Goal: Task Accomplishment & Management: Manage account settings

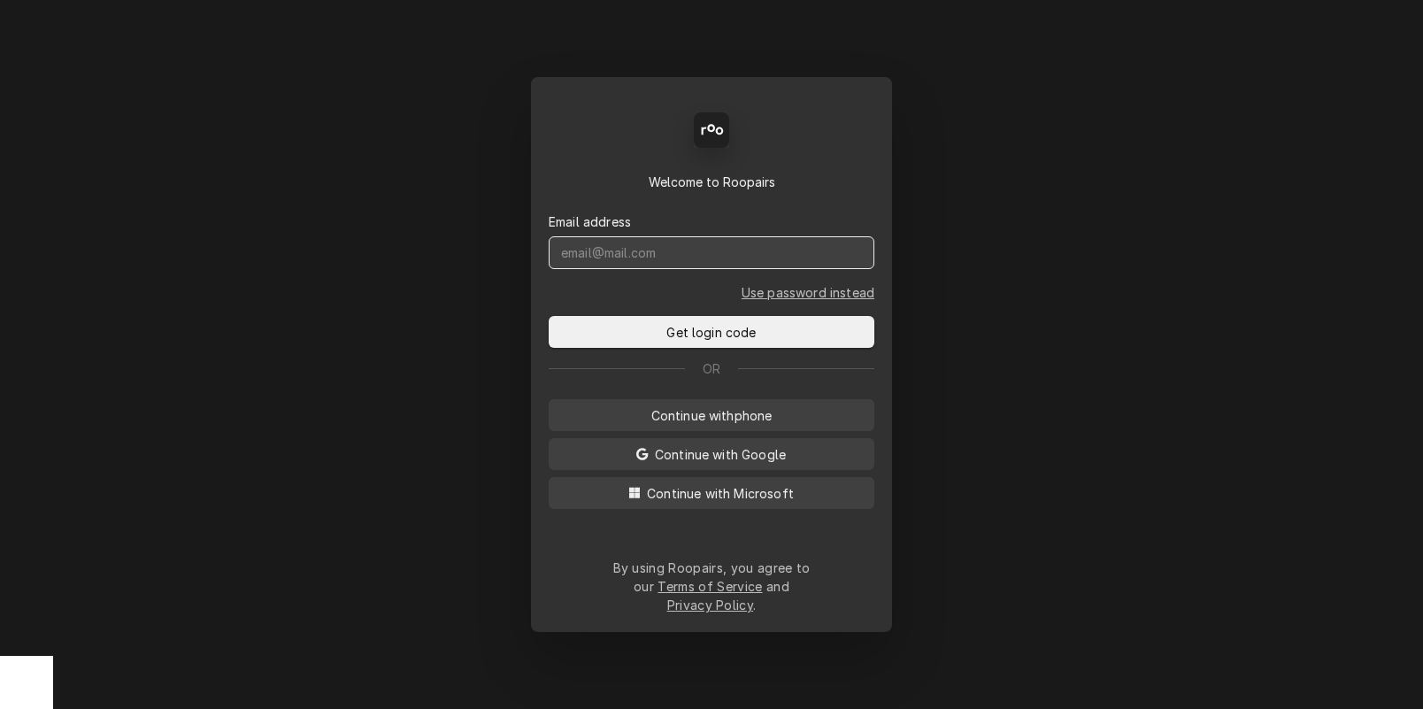
click at [669, 267] on input "Dynamic Content Wrapper" at bounding box center [712, 252] width 326 height 33
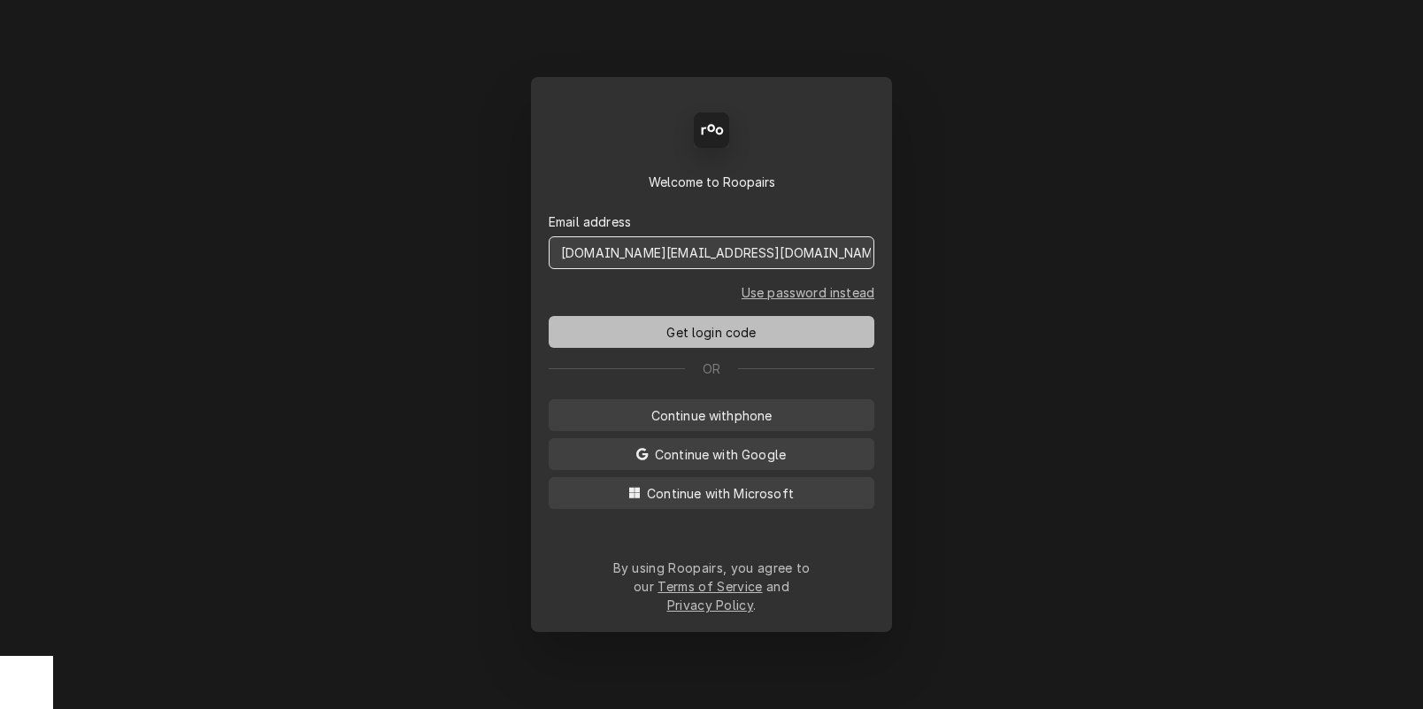
type input "dstewart.red@yahoo.com"
click at [719, 331] on button "Get login code" at bounding box center [712, 332] width 326 height 32
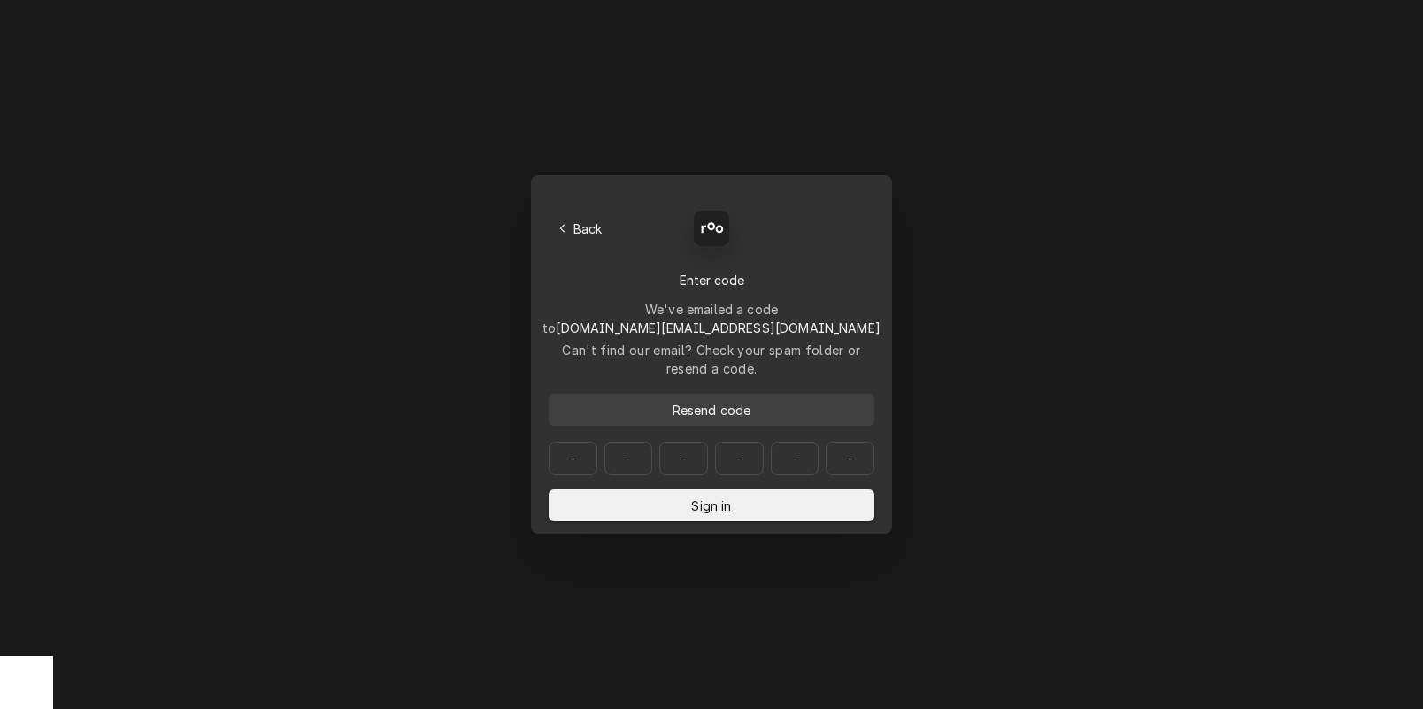
click at [701, 401] on span "Resend code" at bounding box center [712, 410] width 86 height 19
click at [572, 441] on input "Dynamic Content Wrapper" at bounding box center [712, 458] width 326 height 34
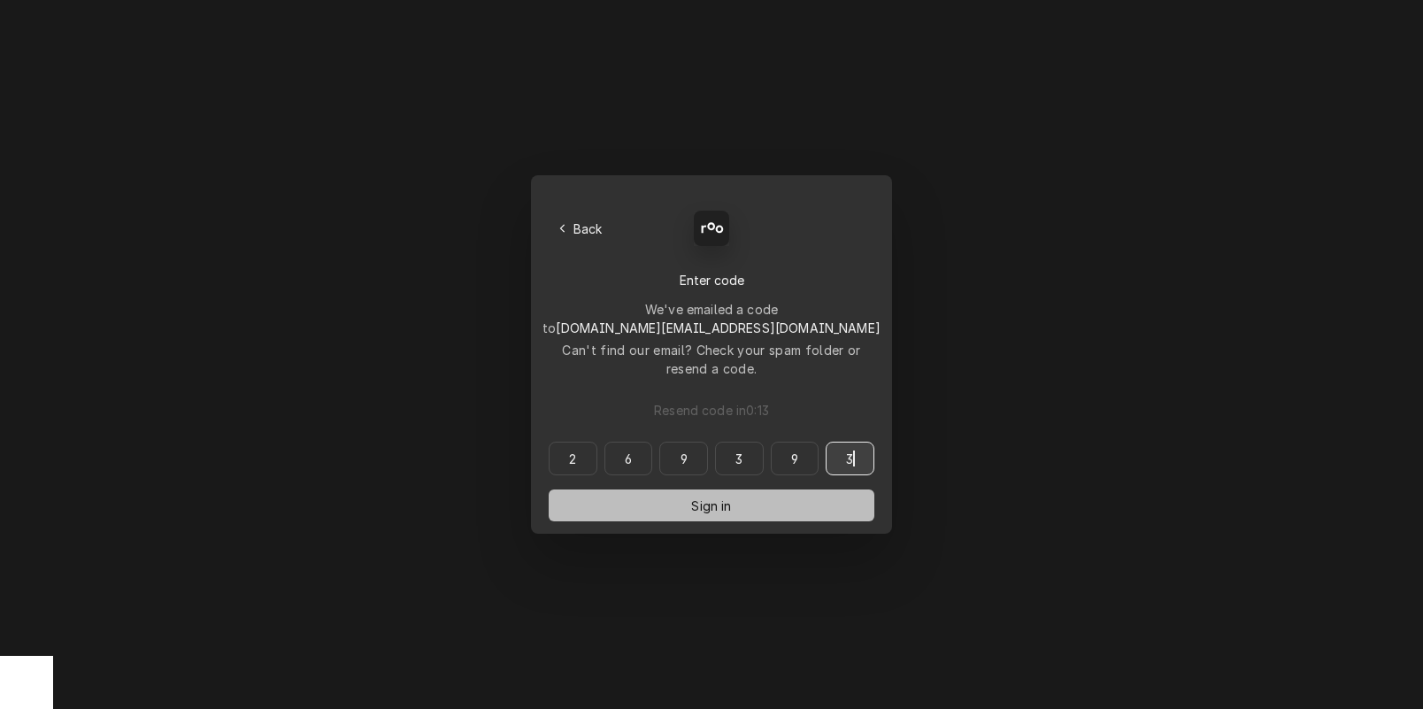
type input "269393"
click at [727, 496] on span "Sign in" at bounding box center [710, 505] width 47 height 19
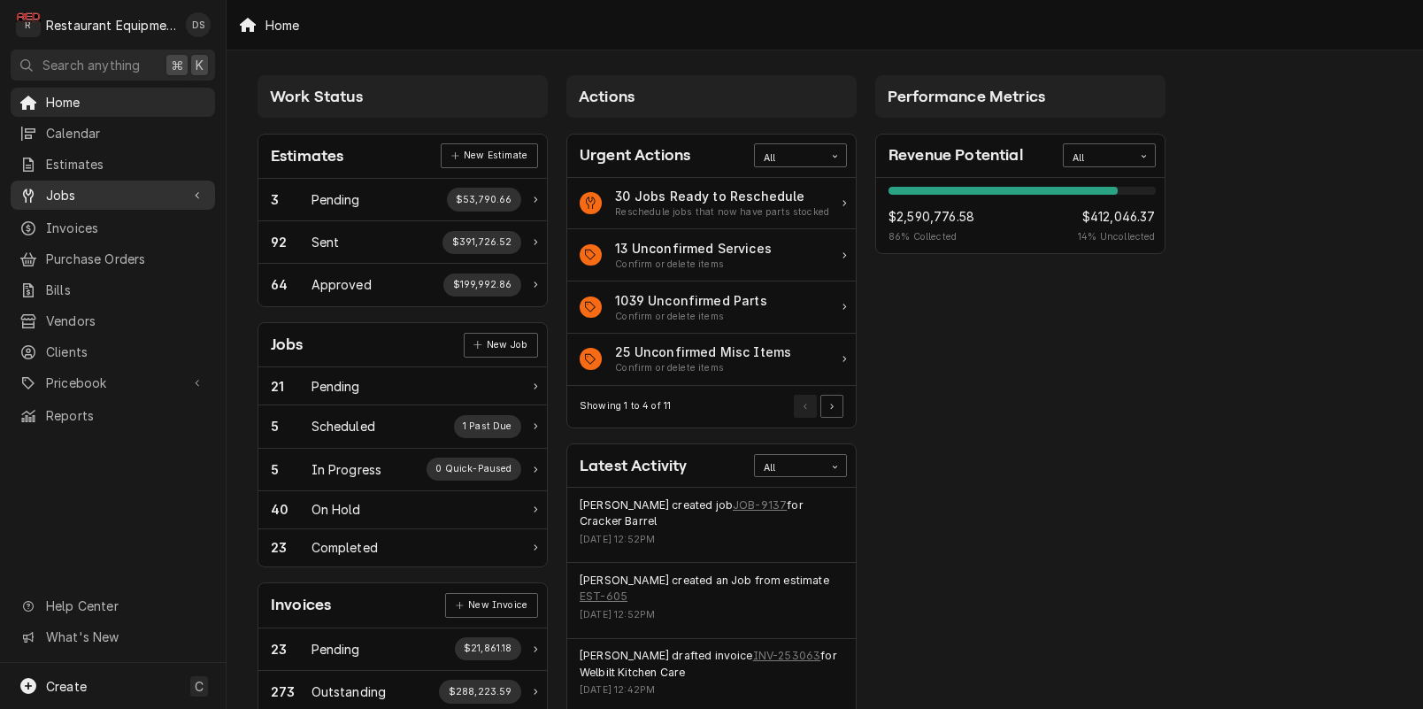
click at [73, 186] on span "Jobs" at bounding box center [113, 195] width 134 height 19
click at [81, 192] on span "Jobs" at bounding box center [113, 195] width 134 height 19
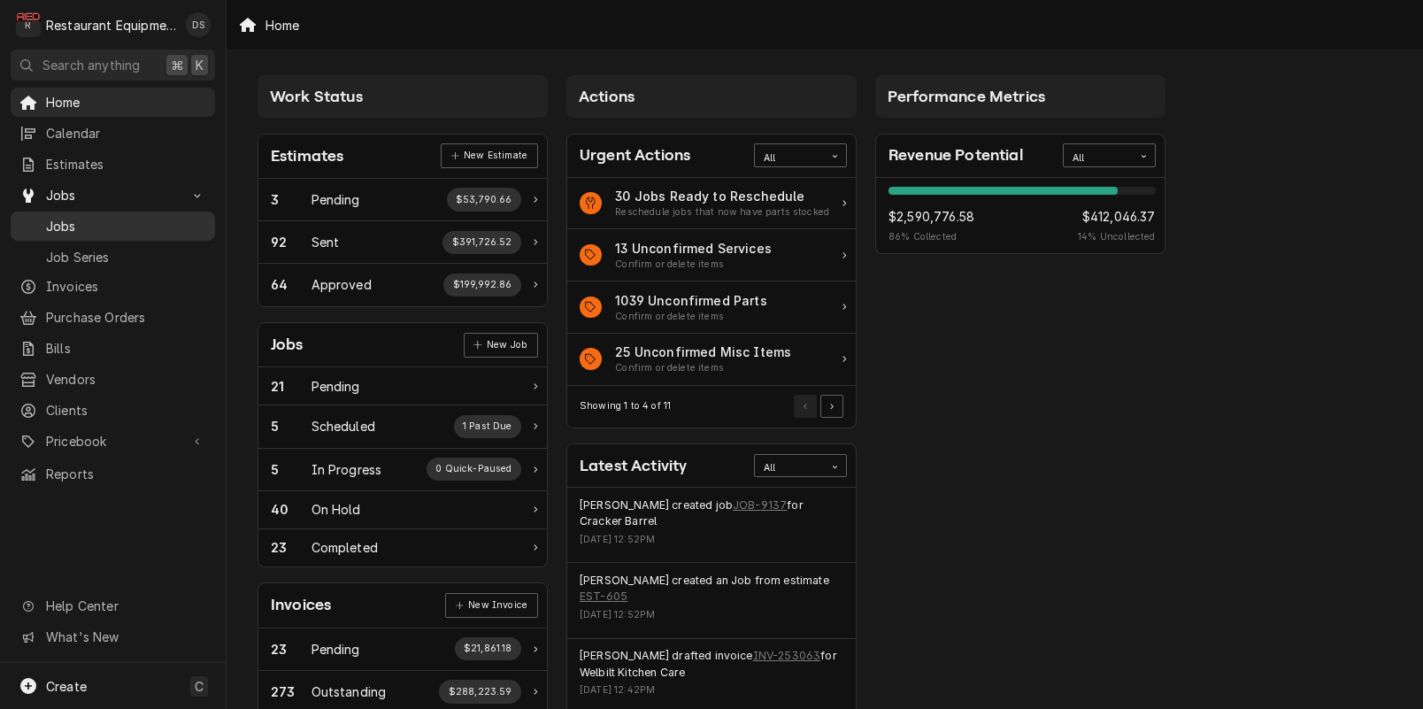
click at [76, 223] on span "Jobs" at bounding box center [126, 226] width 160 height 19
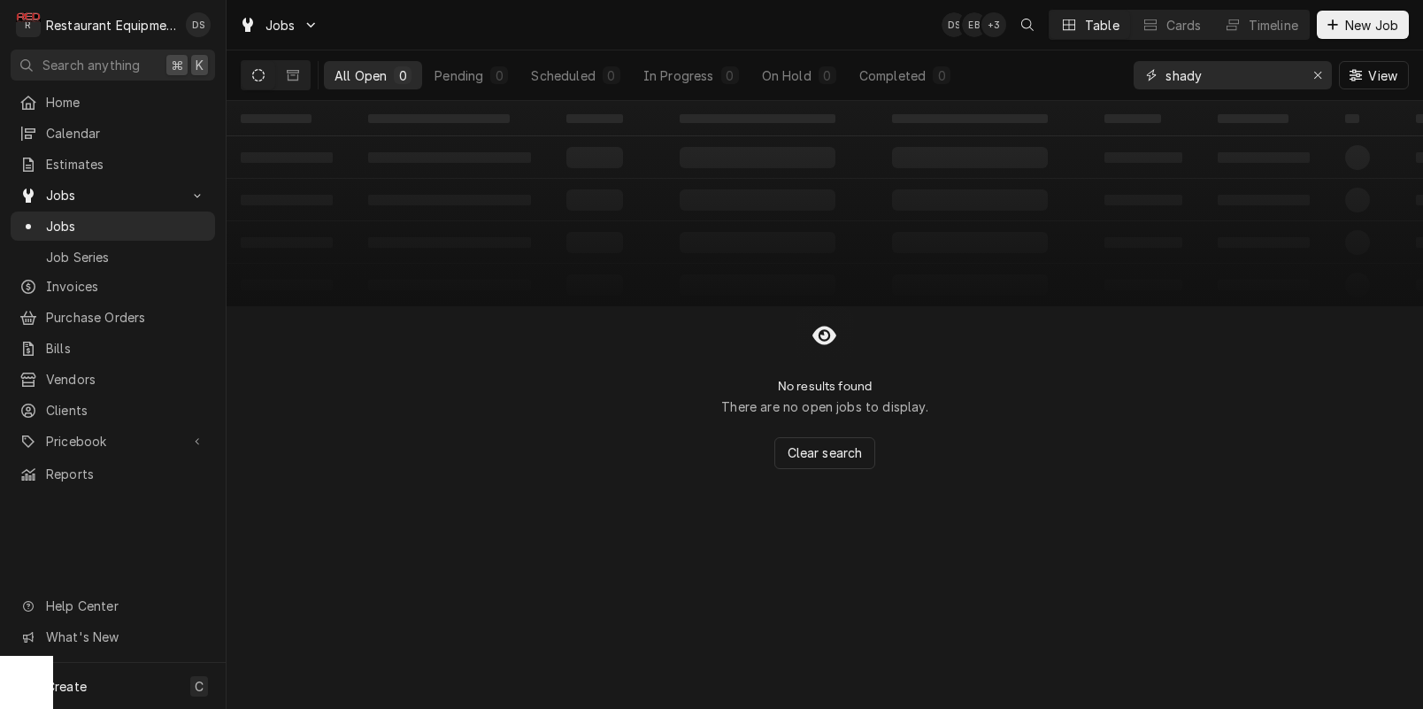
drag, startPoint x: 1199, startPoint y: 74, endPoint x: 1110, endPoint y: 71, distance: 88.5
click at [1110, 71] on div "All Open 0 Pending 0 Scheduled 0 In Progress 0 On Hold 0 Completed 0 shady View" at bounding box center [825, 75] width 1168 height 50
type input "golf"
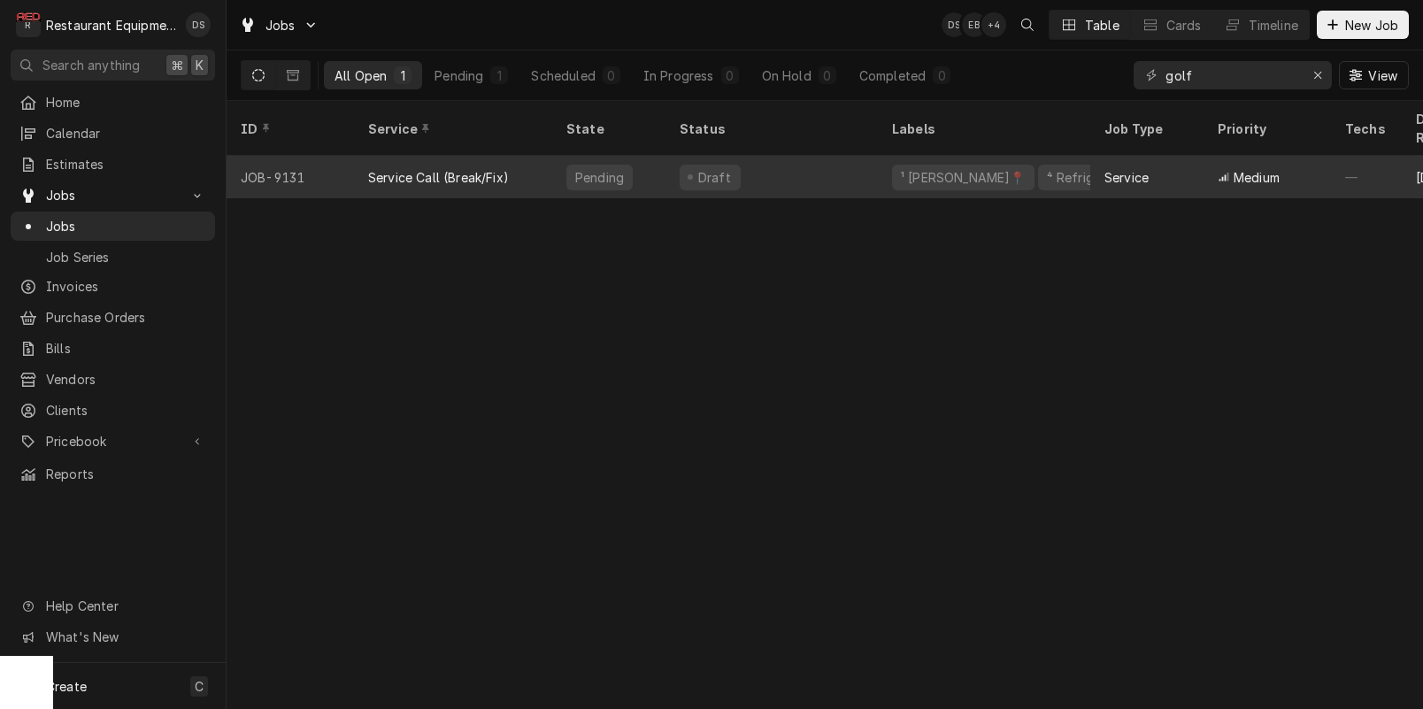
click at [874, 164] on div "Draft" at bounding box center [771, 177] width 212 height 42
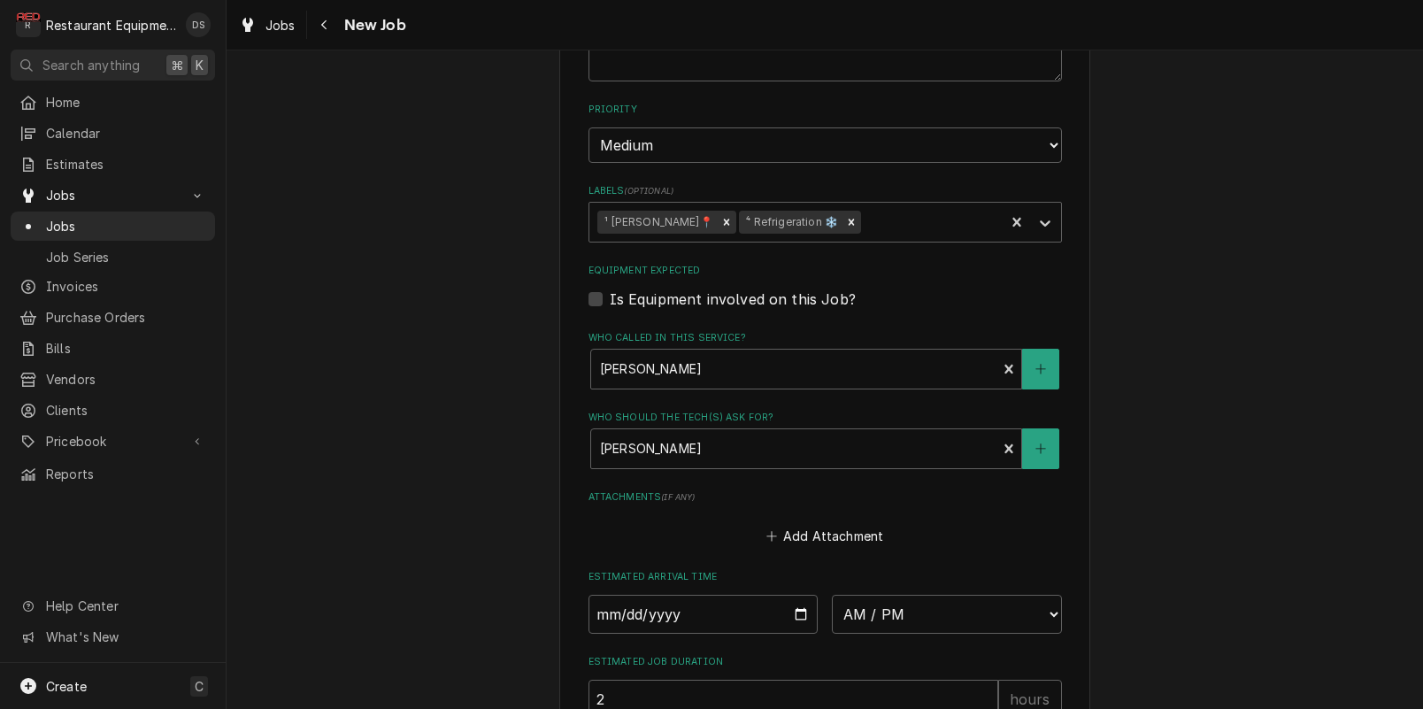
scroll to position [1258, 0]
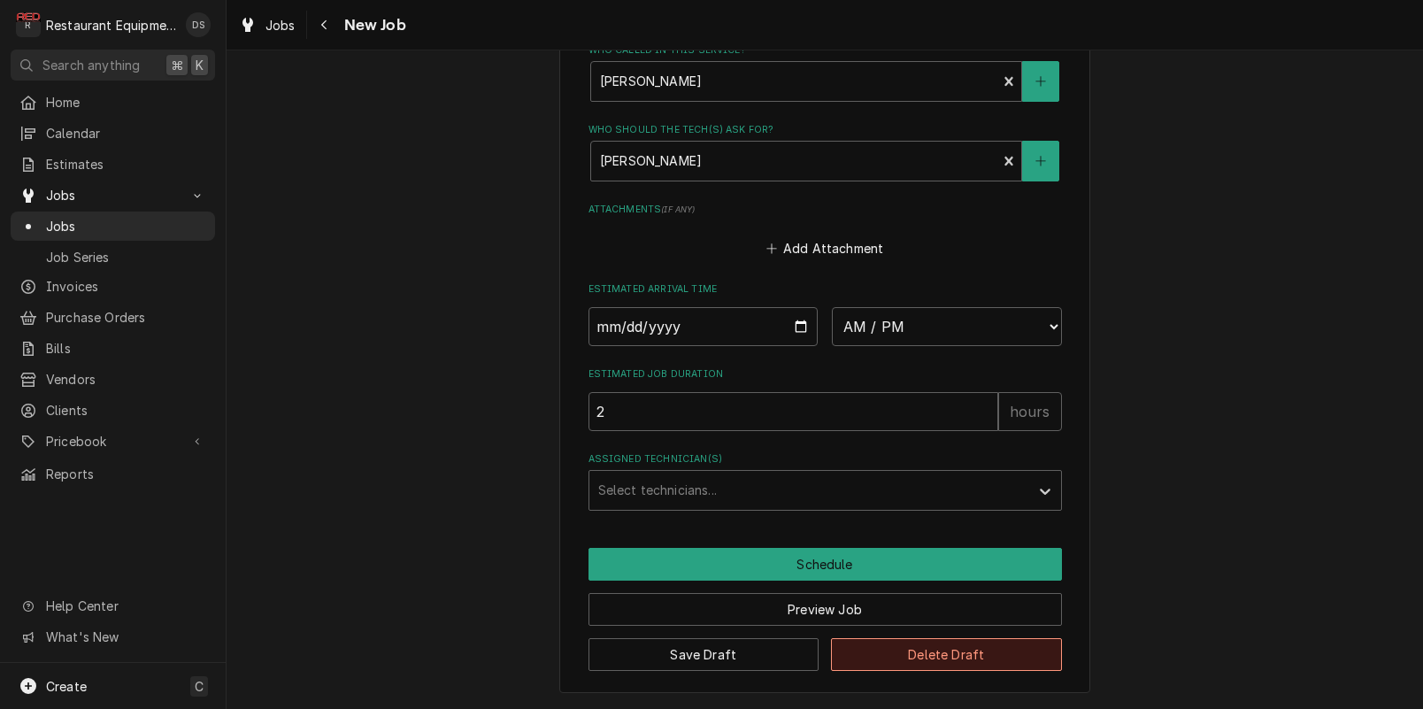
click at [952, 656] on button "Delete Draft" at bounding box center [946, 654] width 231 height 33
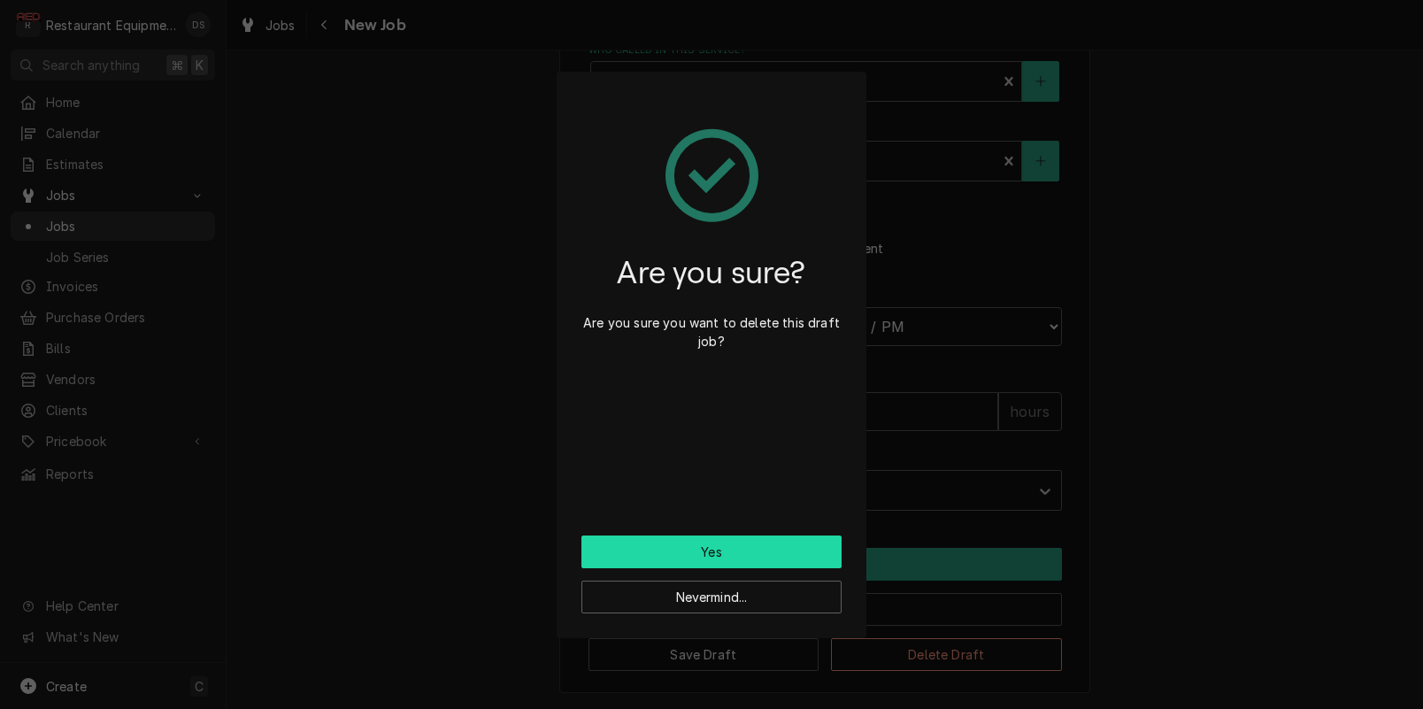
click at [777, 560] on button "Yes" at bounding box center [711, 551] width 260 height 33
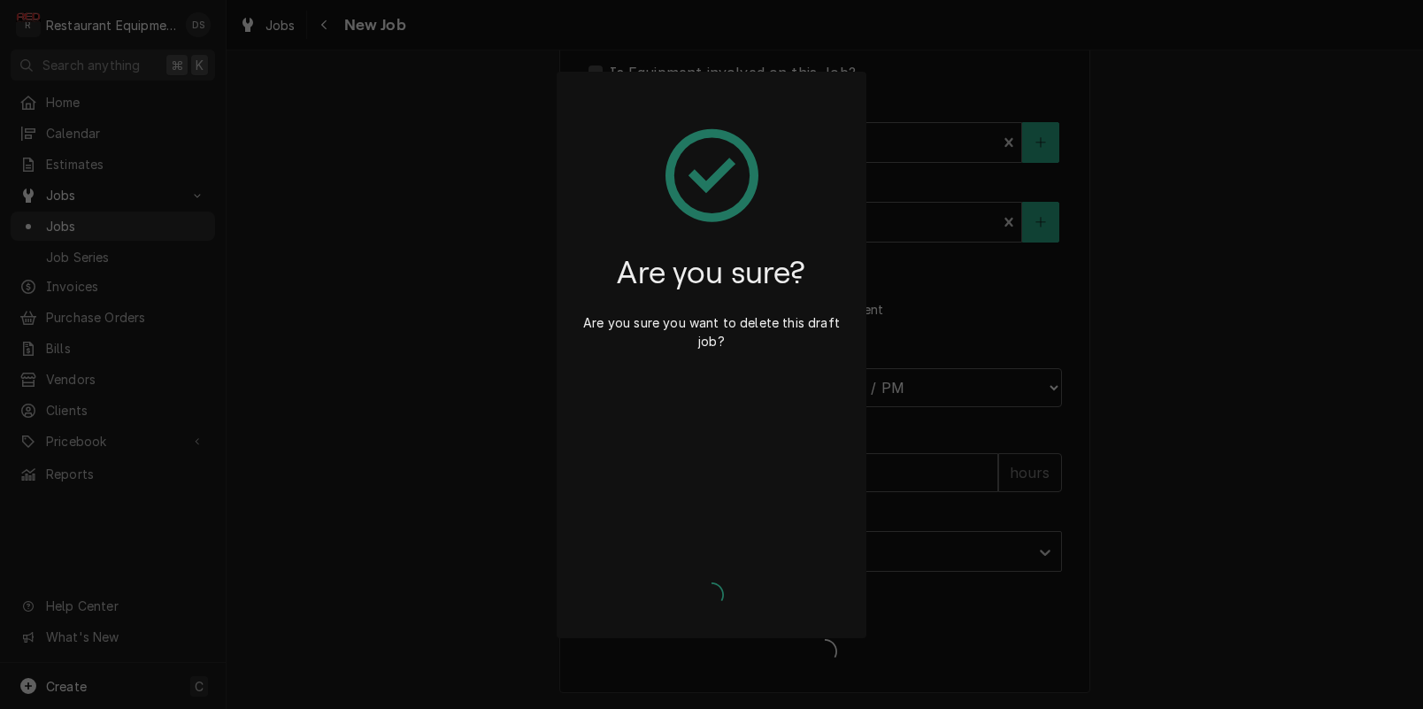
type textarea "x"
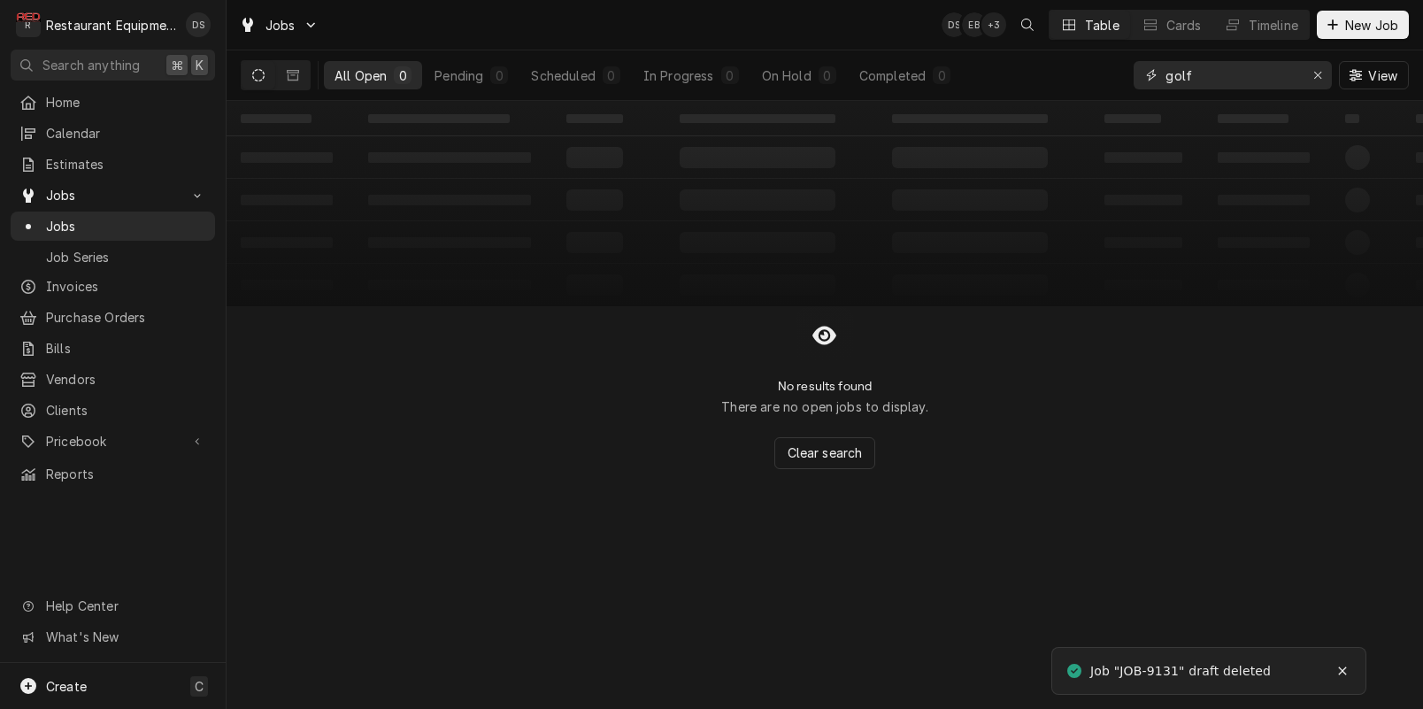
drag, startPoint x: 1312, startPoint y: 77, endPoint x: 1094, endPoint y: 134, distance: 225.1
click at [1313, 77] on icon "Erase input" at bounding box center [1318, 75] width 10 height 12
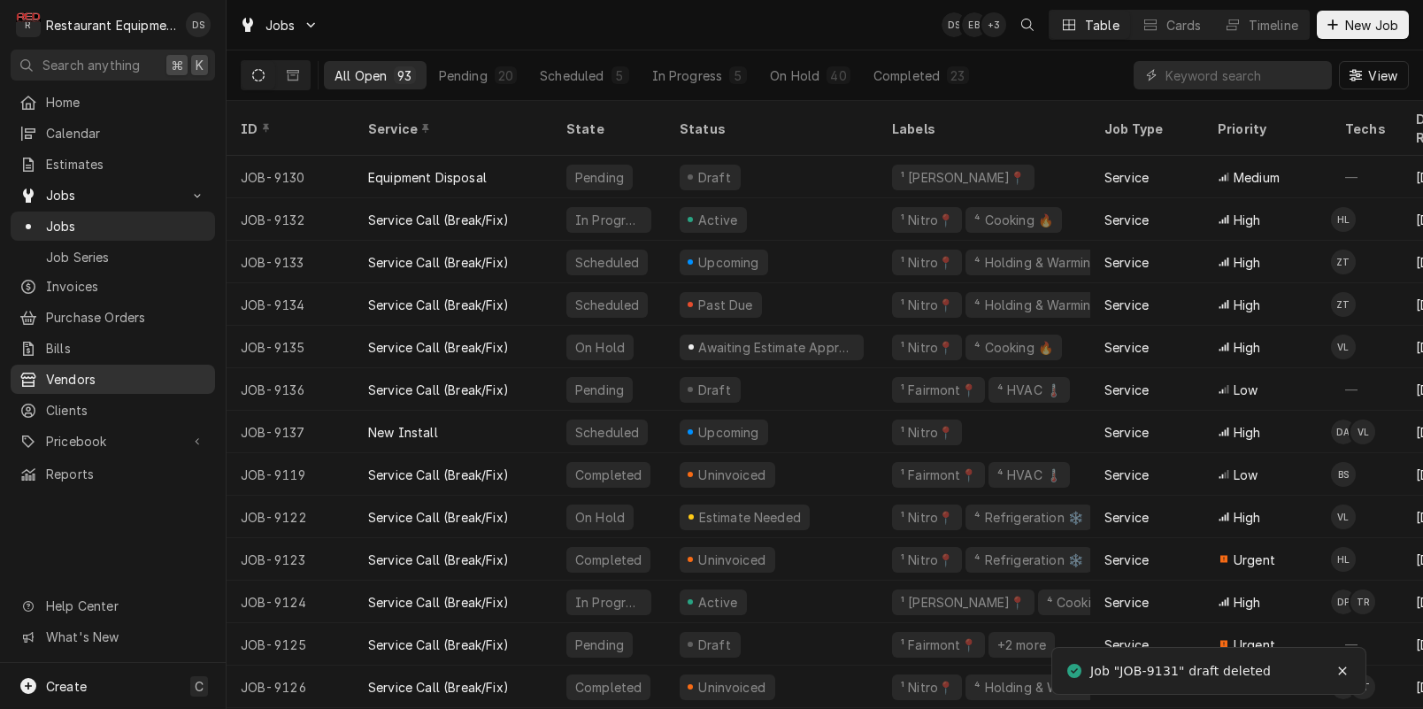
click at [89, 370] on span "Vendors" at bounding box center [126, 379] width 160 height 19
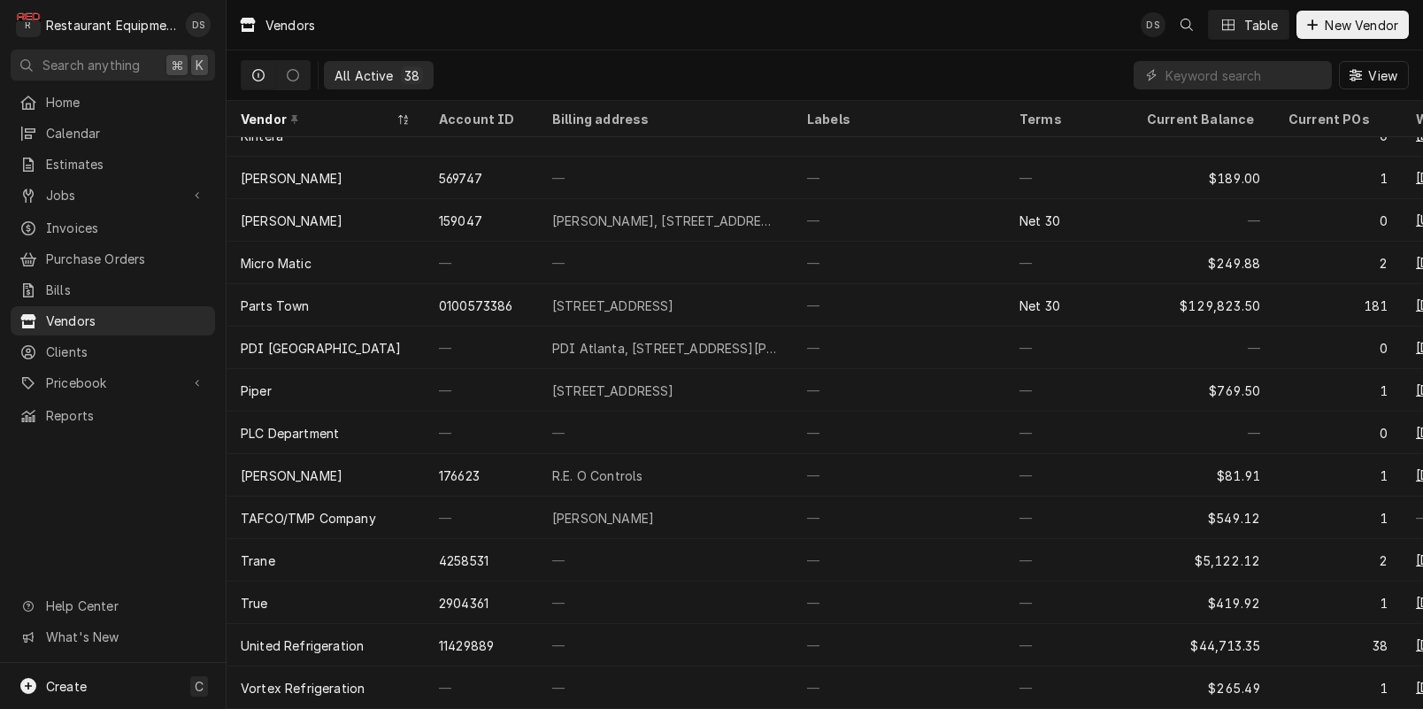
scroll to position [1040, 0]
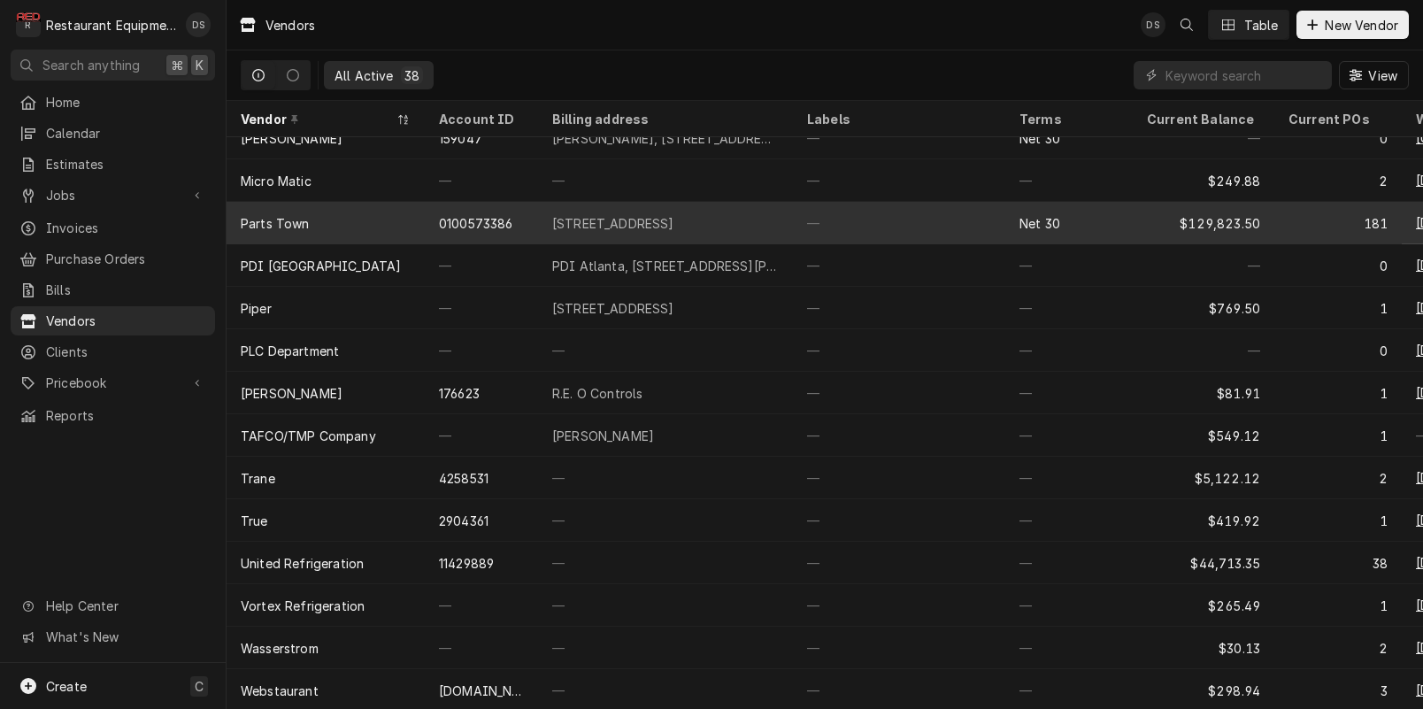
click at [608, 225] on div "1200 Greenbriar Dr, Addison, IL 60101" at bounding box center [613, 223] width 122 height 19
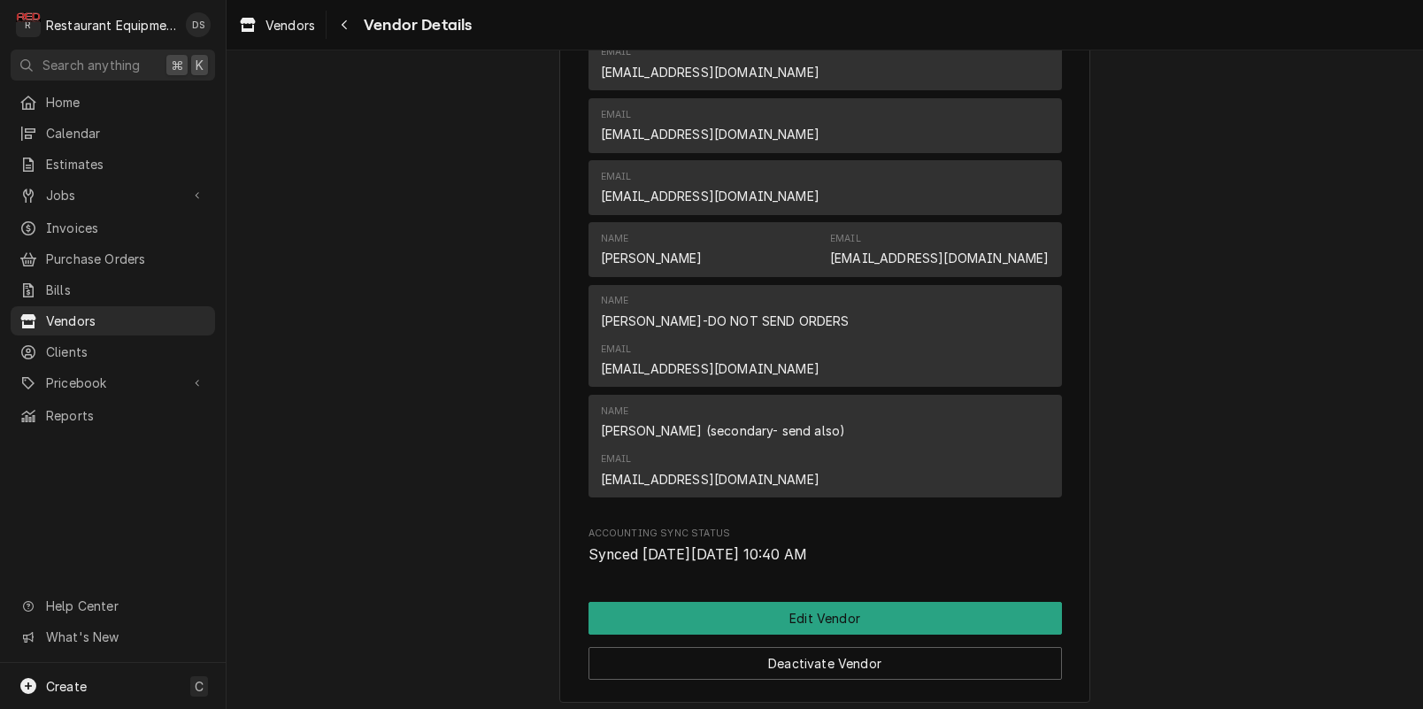
scroll to position [664, 0]
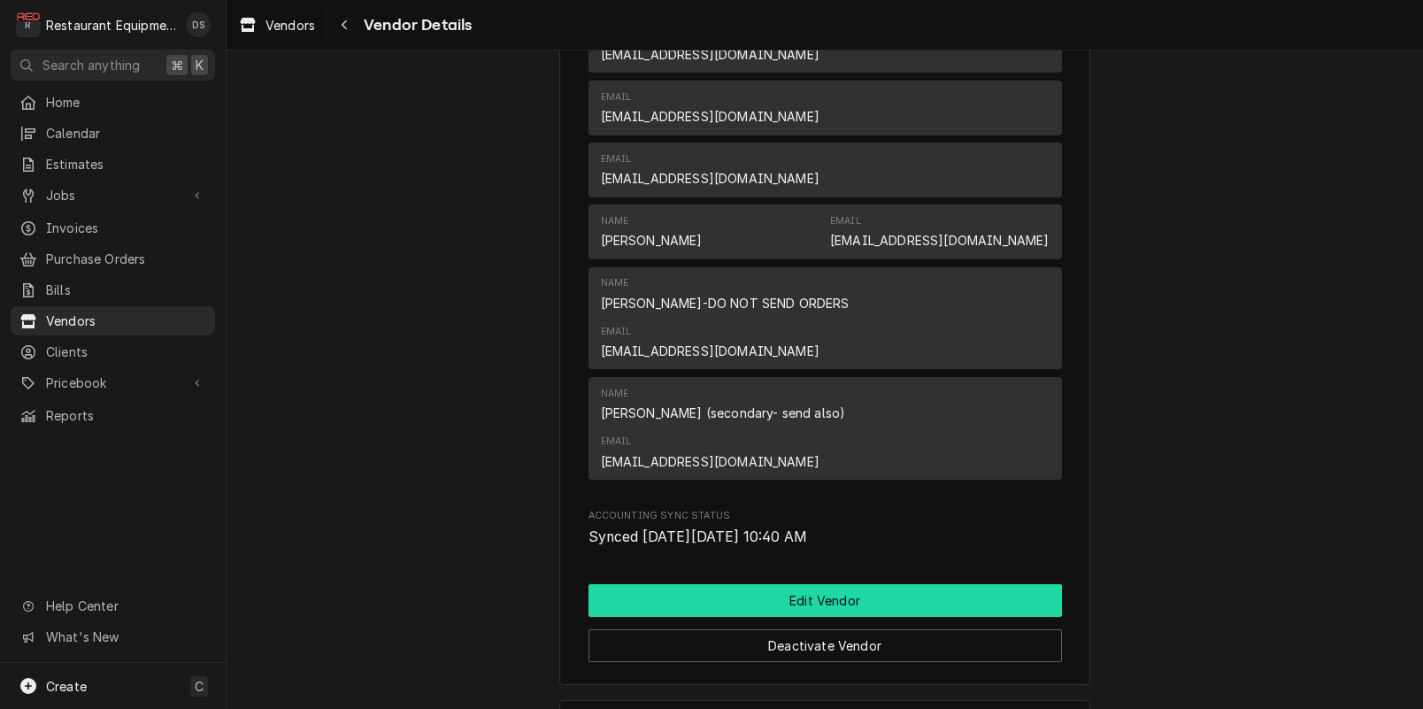
click at [808, 584] on button "Edit Vendor" at bounding box center [824, 600] width 473 height 33
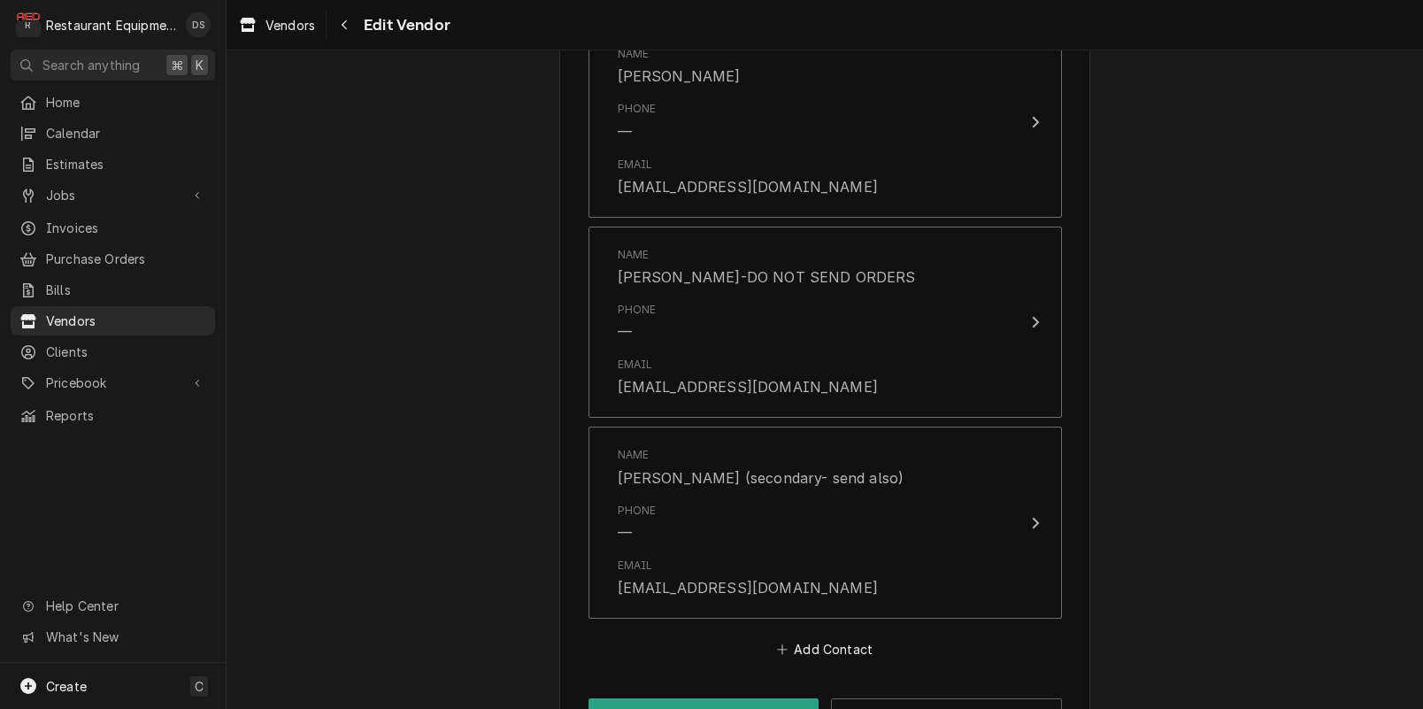
scroll to position [2237, 0]
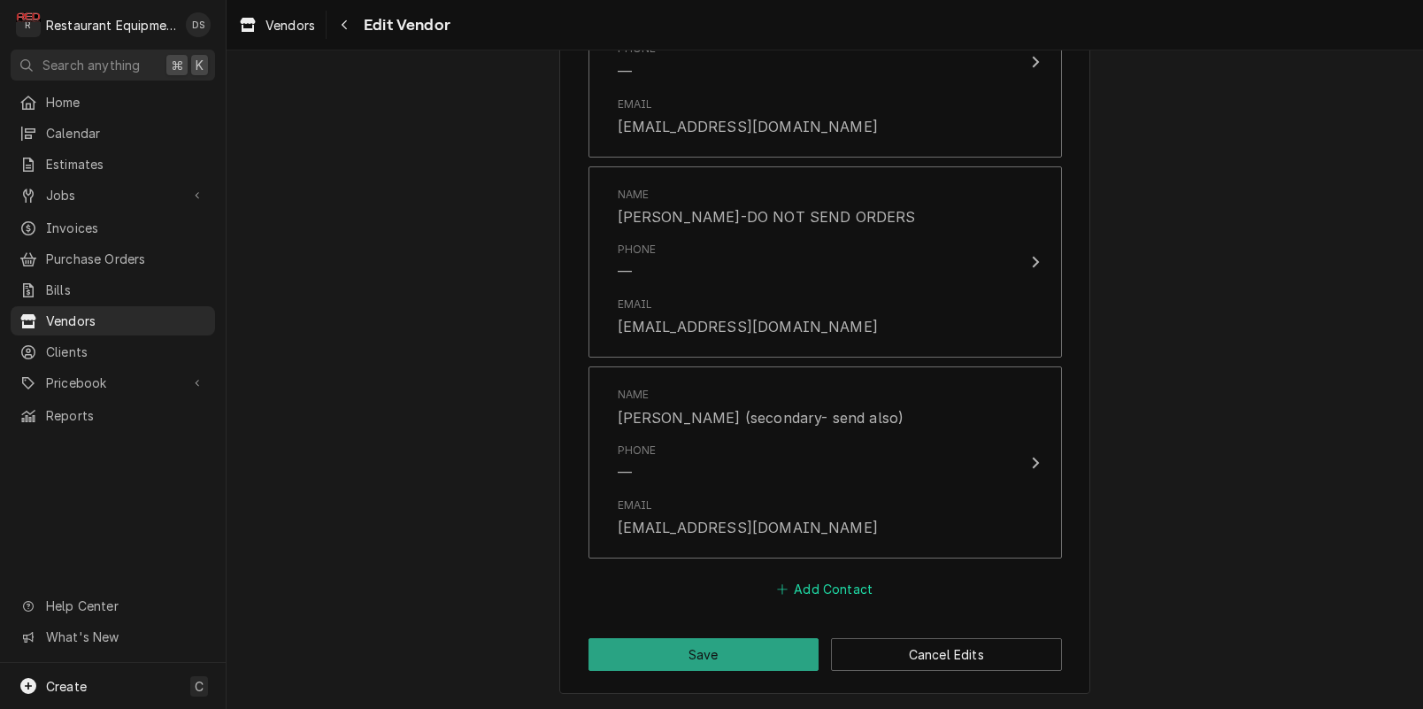
click at [845, 589] on button "Add Contact" at bounding box center [824, 588] width 102 height 25
type textarea "x"
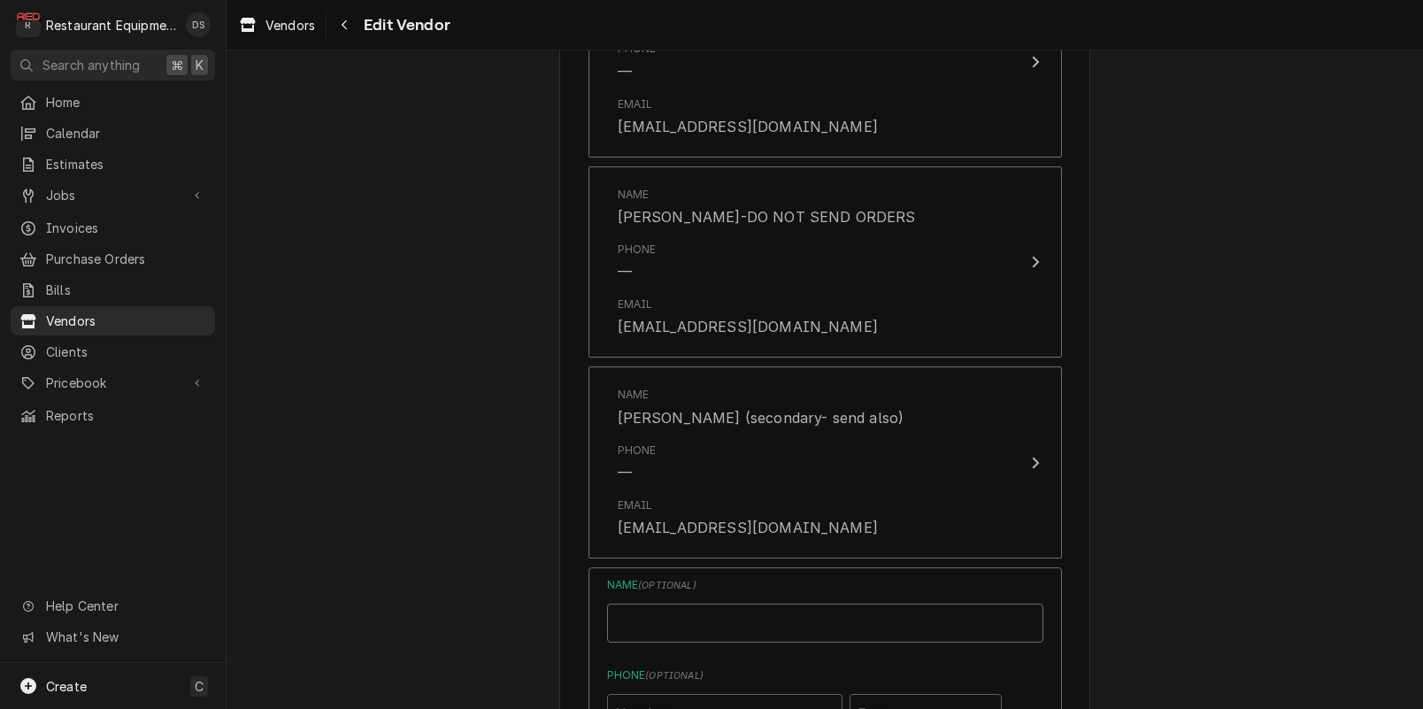
drag, startPoint x: 725, startPoint y: 635, endPoint x: 702, endPoint y: 633, distance: 23.1
click at [725, 635] on input "Name" at bounding box center [825, 622] width 436 height 39
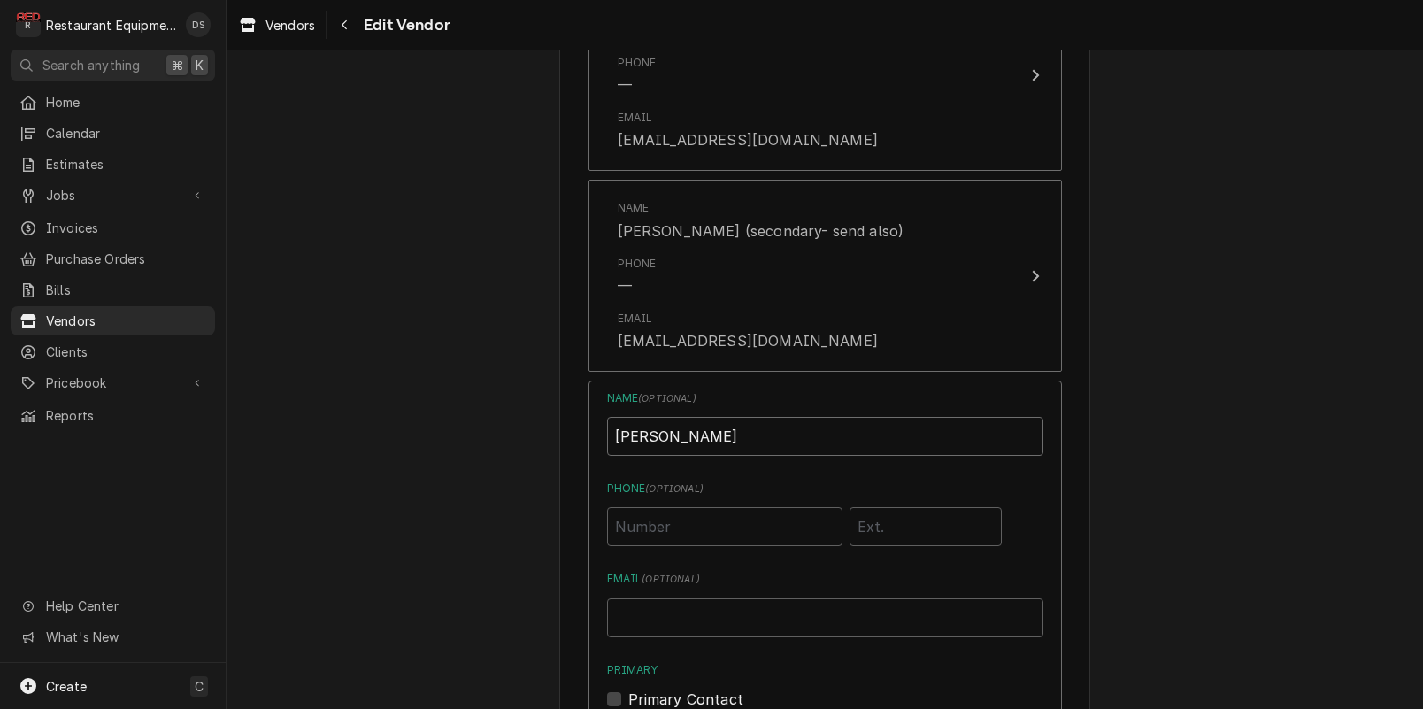
scroll to position [2453, 0]
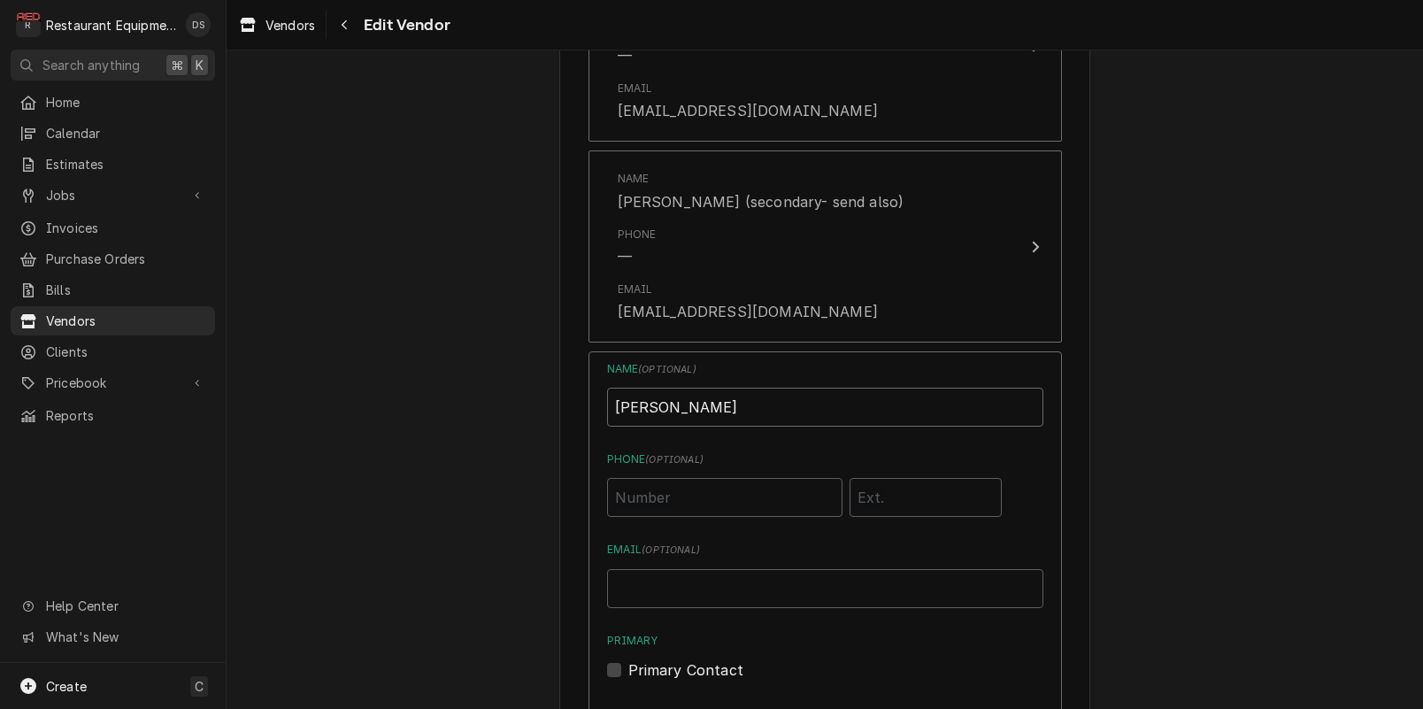
type input "[PERSON_NAME]"
click at [739, 586] on input "Email ( optional )" at bounding box center [825, 588] width 436 height 39
paste input "mailto:mkaustria@partstown.com"
drag, startPoint x: 692, startPoint y: 587, endPoint x: 621, endPoint y: 584, distance: 70.9
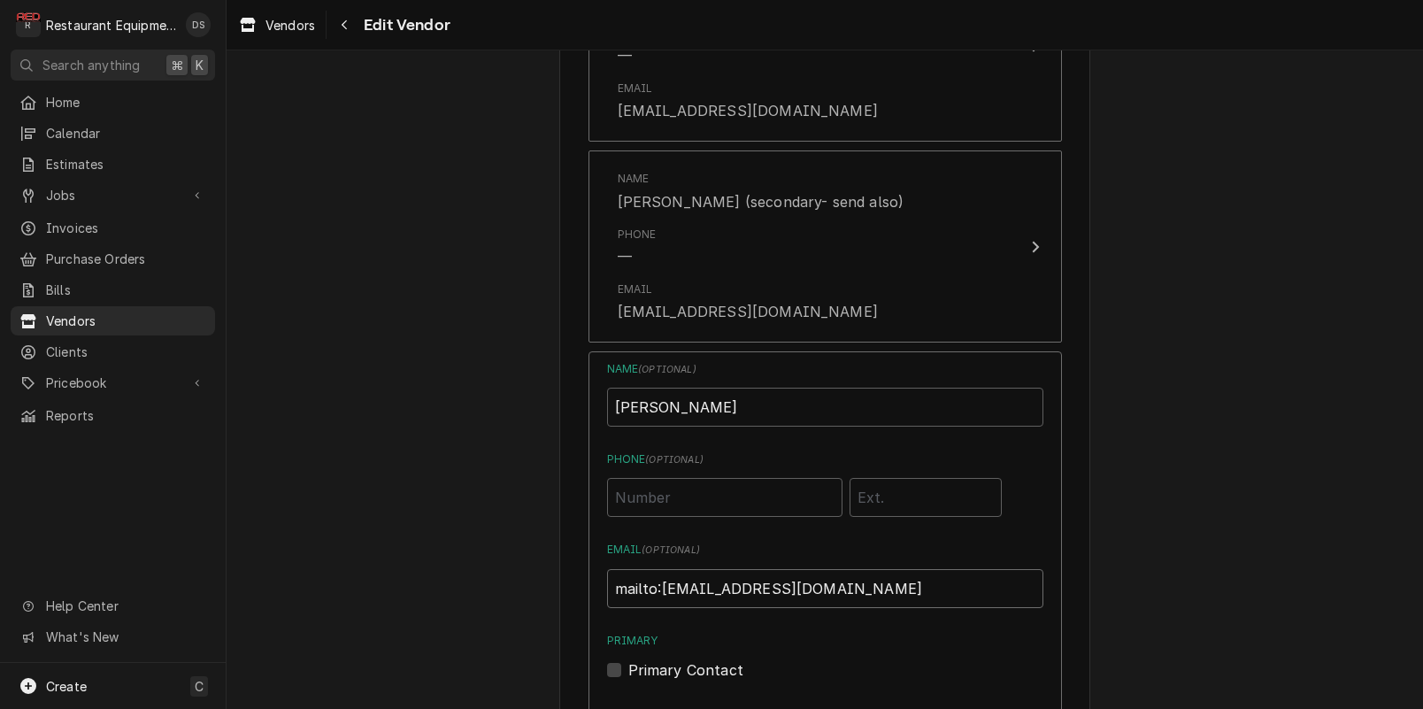
click at [621, 584] on div "Name ( optional ) Maria Austria Phone ( optional ) Email ( optional ) mailto:mk…" at bounding box center [824, 575] width 473 height 449
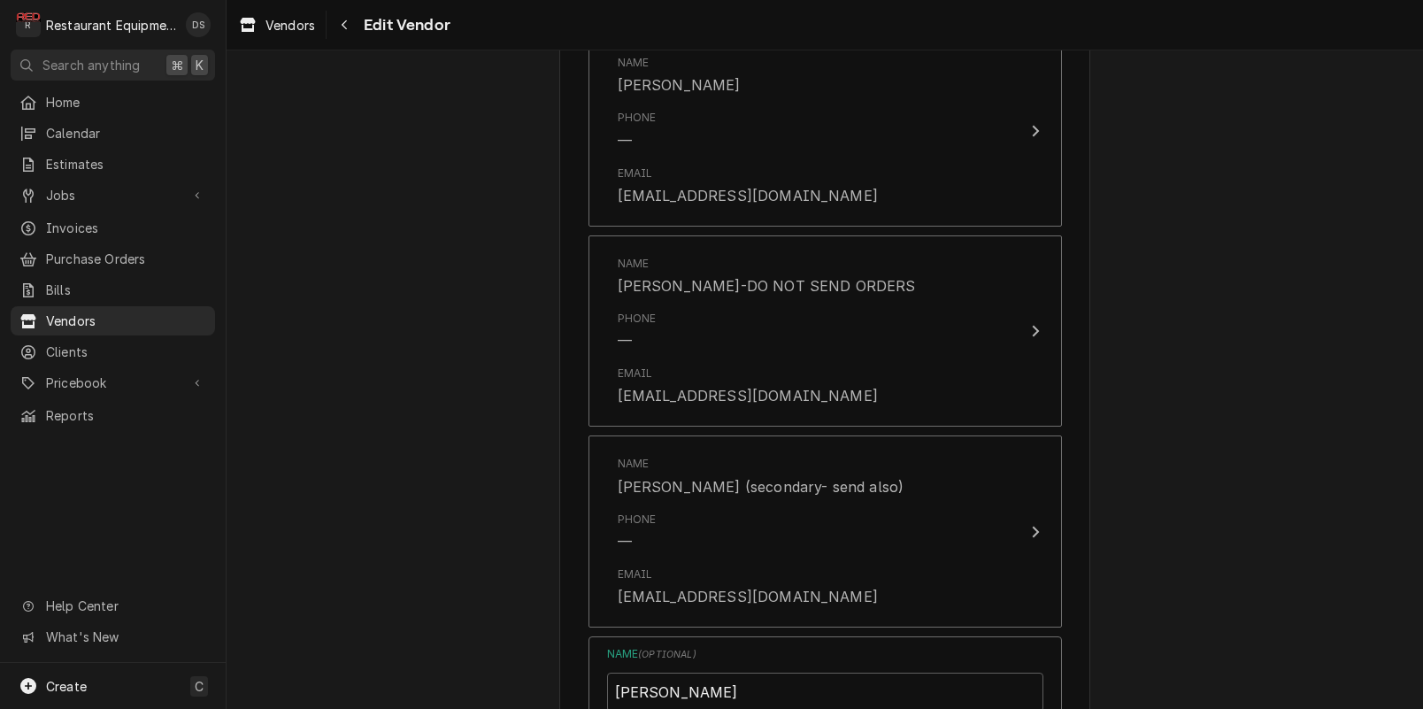
scroll to position [2661, 0]
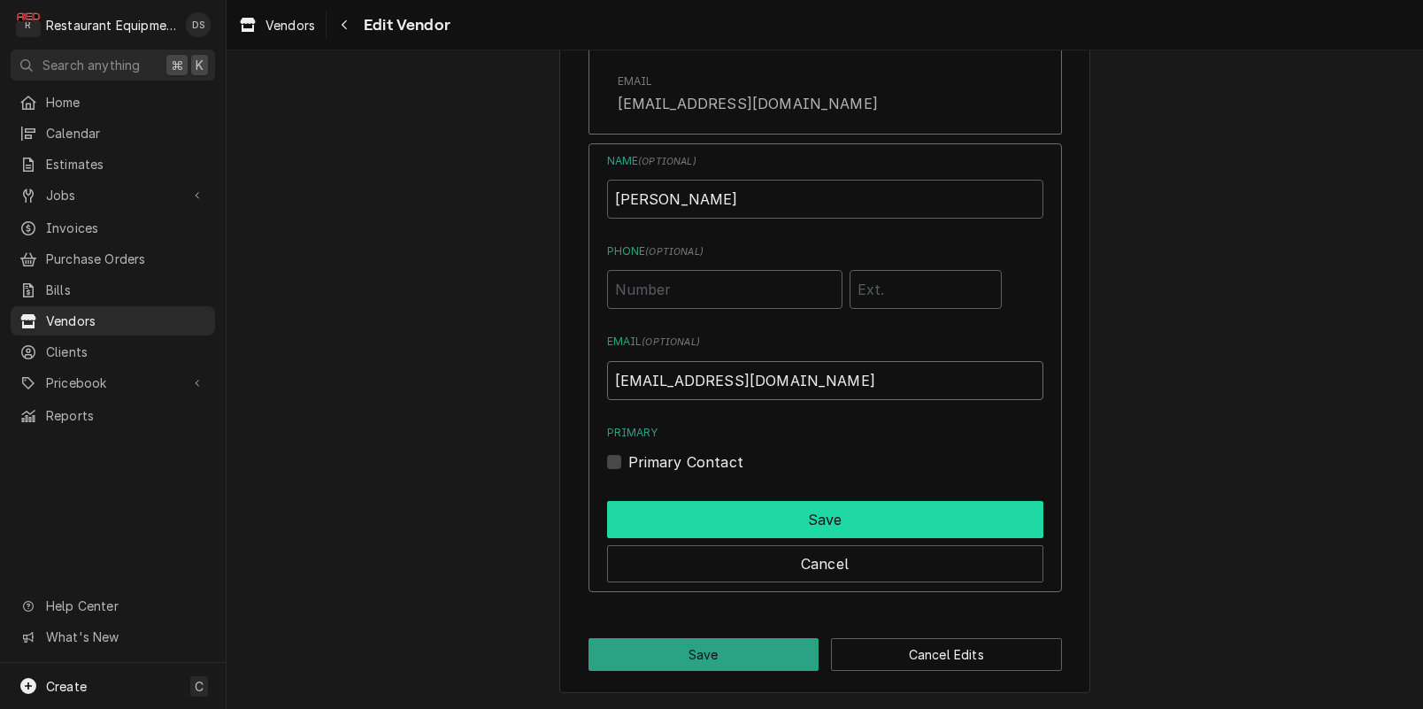
type input "[EMAIL_ADDRESS][DOMAIN_NAME]"
click at [803, 526] on button "Save" at bounding box center [825, 519] width 436 height 37
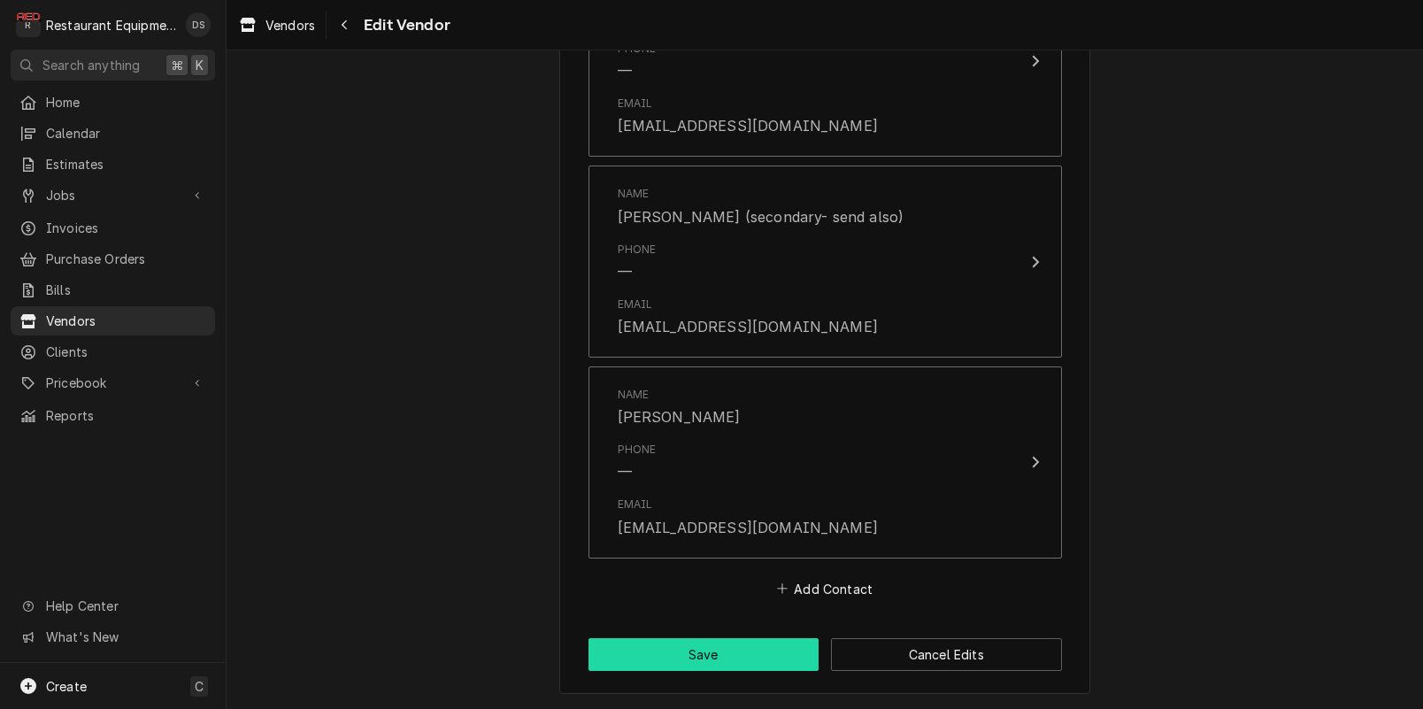
click at [717, 653] on button "Save" at bounding box center [703, 654] width 231 height 33
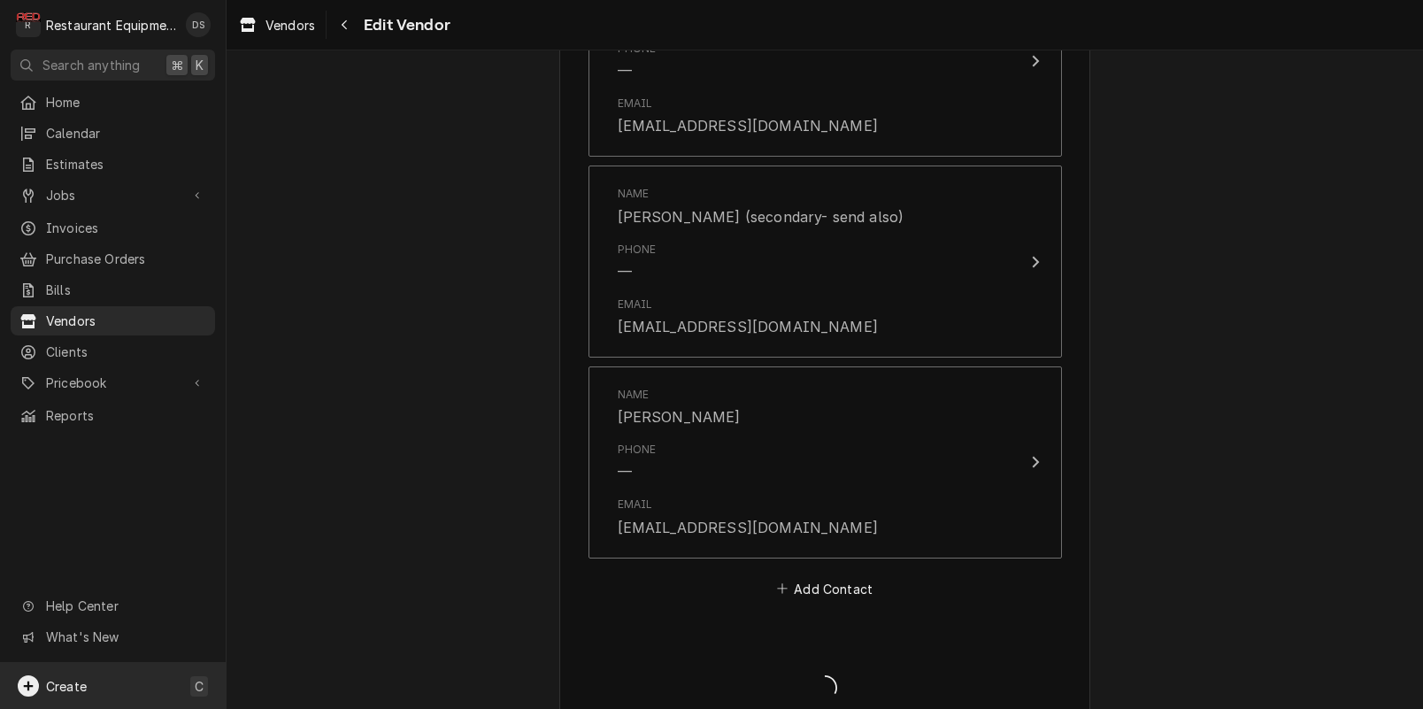
type textarea "x"
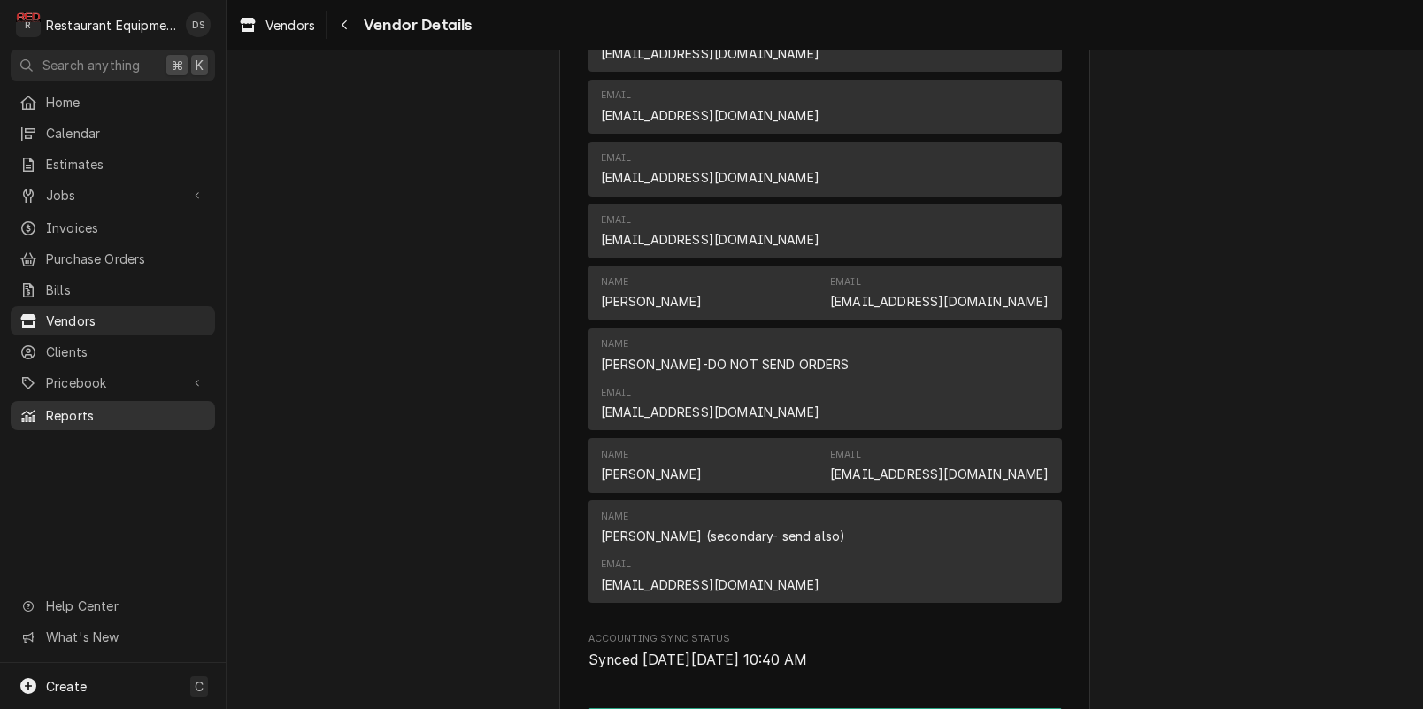
scroll to position [615, 0]
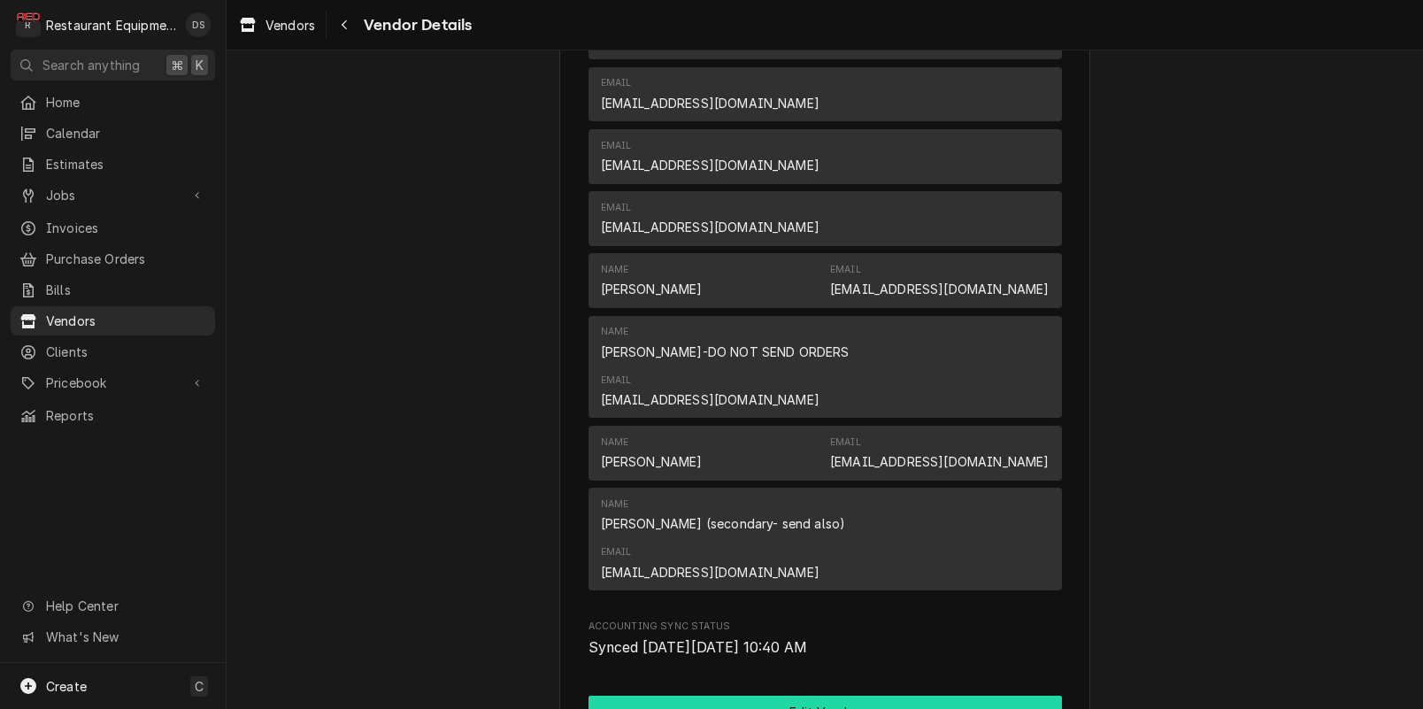
click at [837, 695] on button "Edit Vendor" at bounding box center [824, 711] width 473 height 33
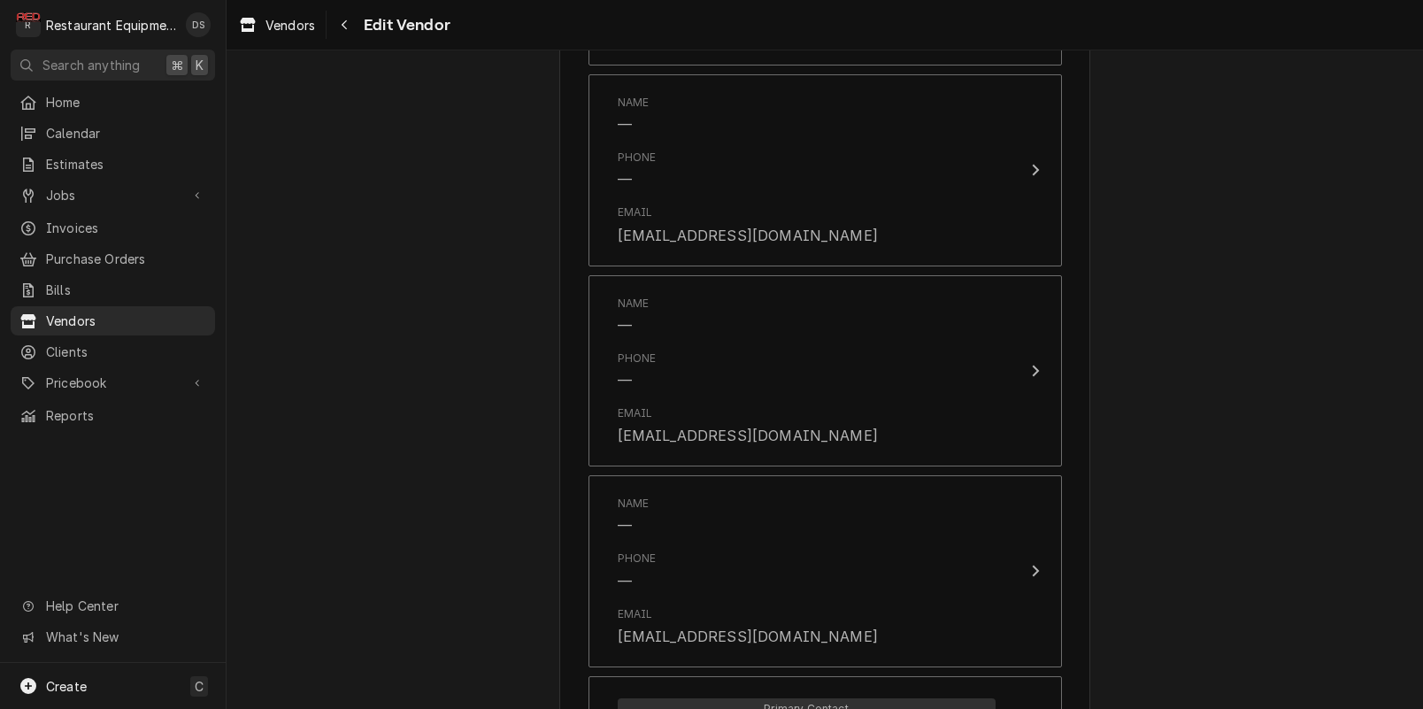
scroll to position [1376, 0]
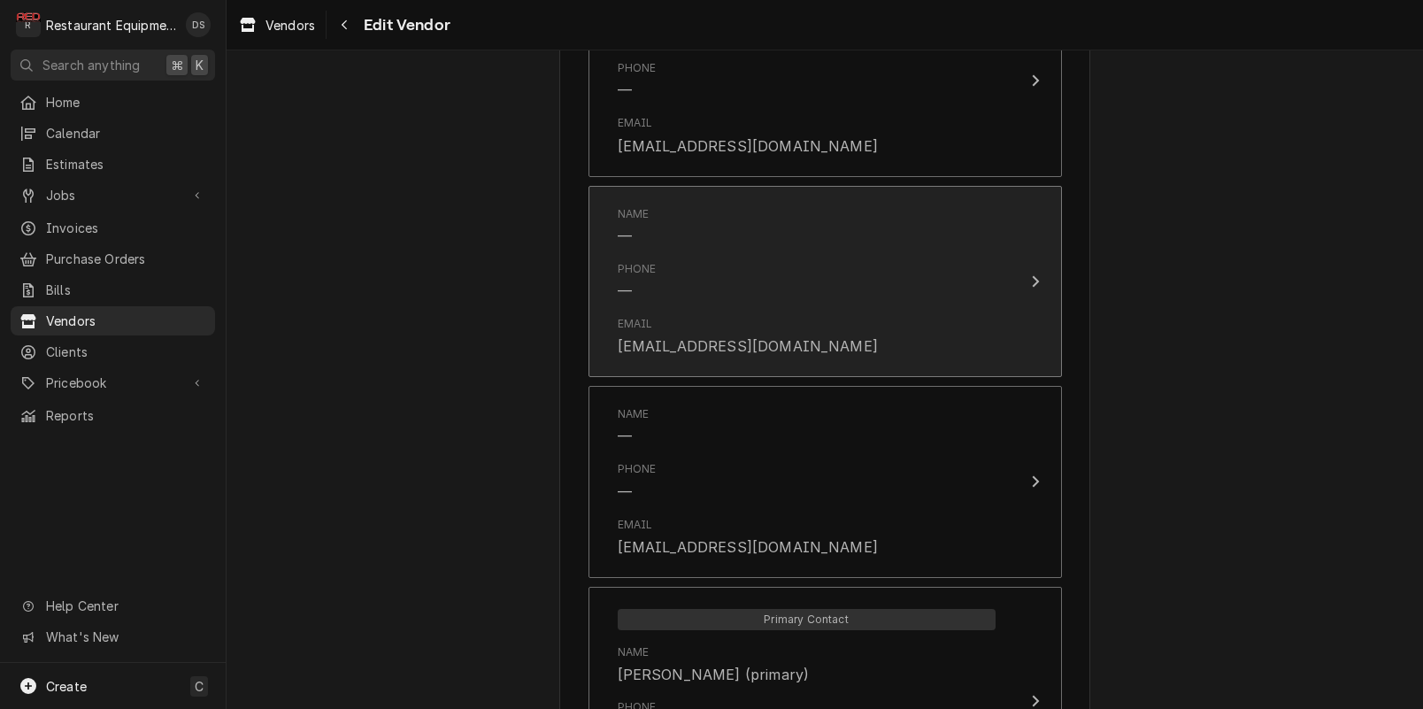
click at [747, 341] on div "[EMAIL_ADDRESS][DOMAIN_NAME]" at bounding box center [748, 345] width 260 height 21
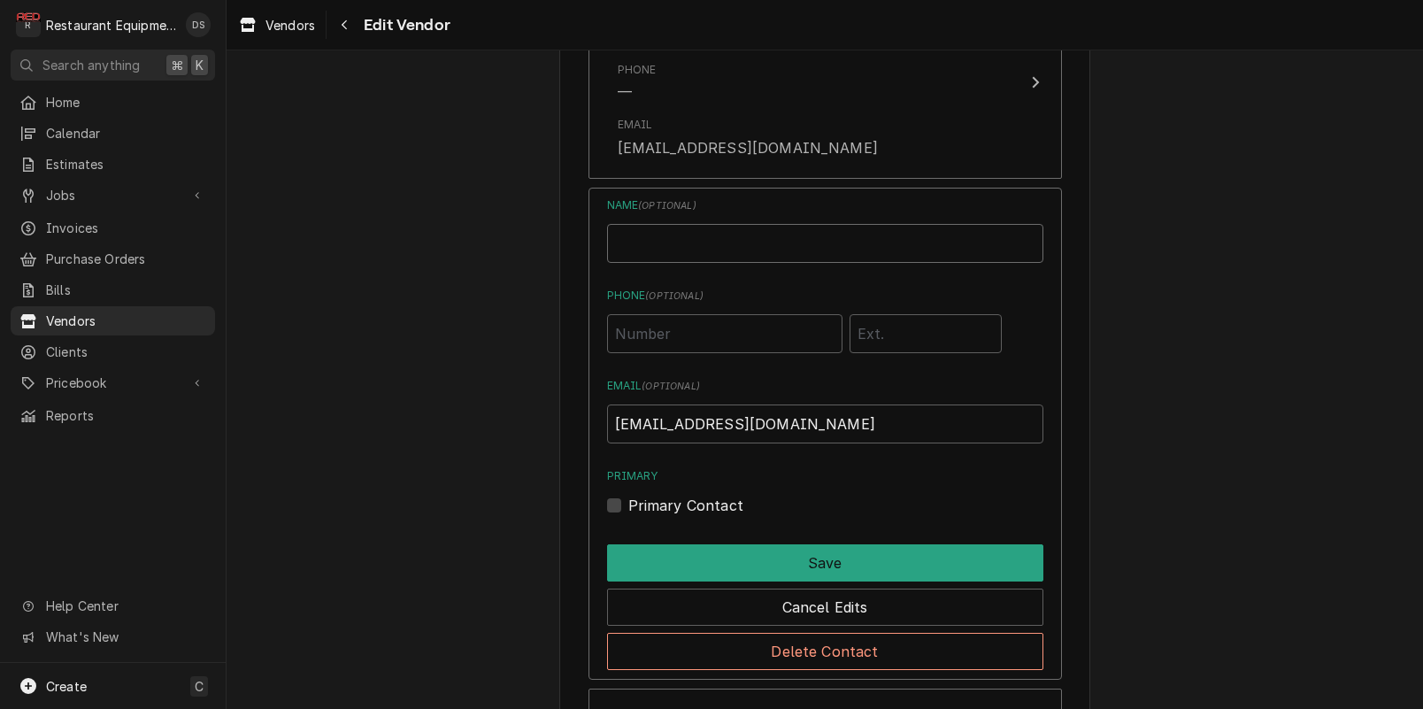
click at [692, 244] on input "Name" at bounding box center [825, 243] width 436 height 39
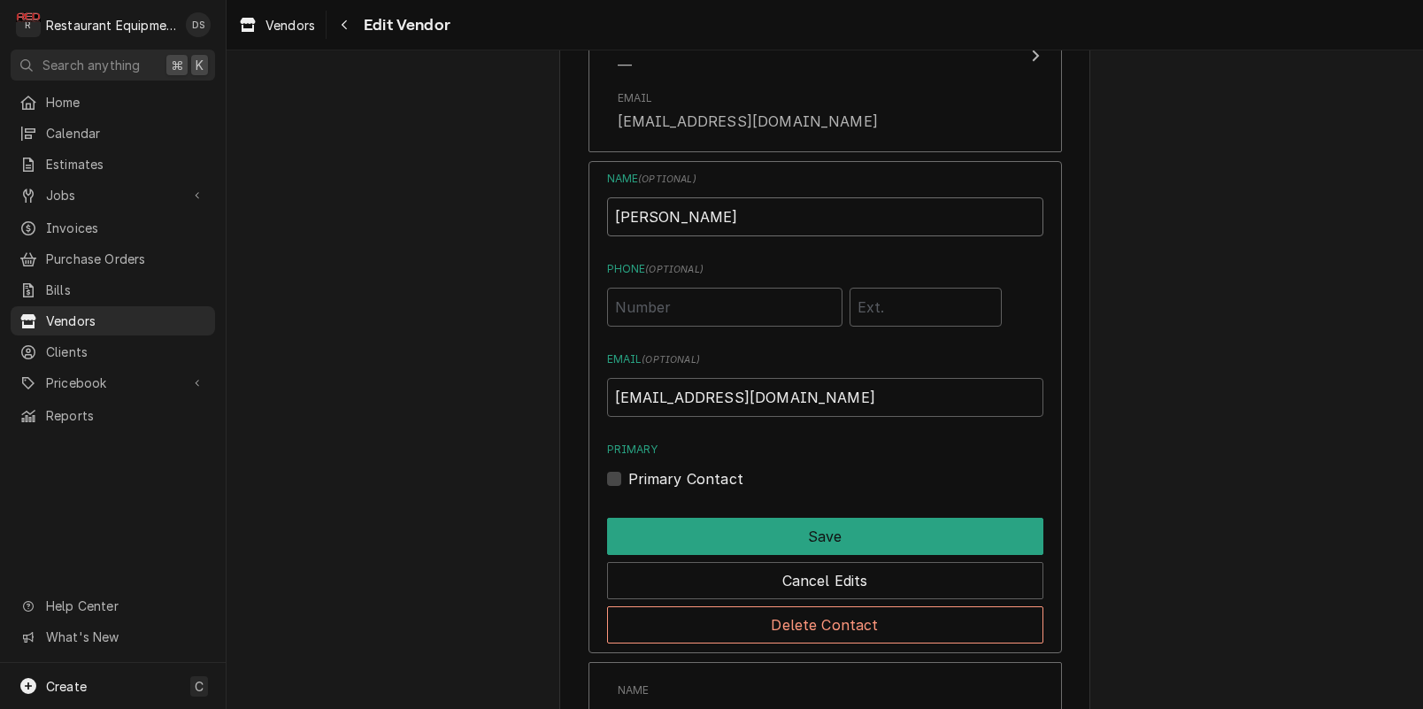
scroll to position [1413, 0]
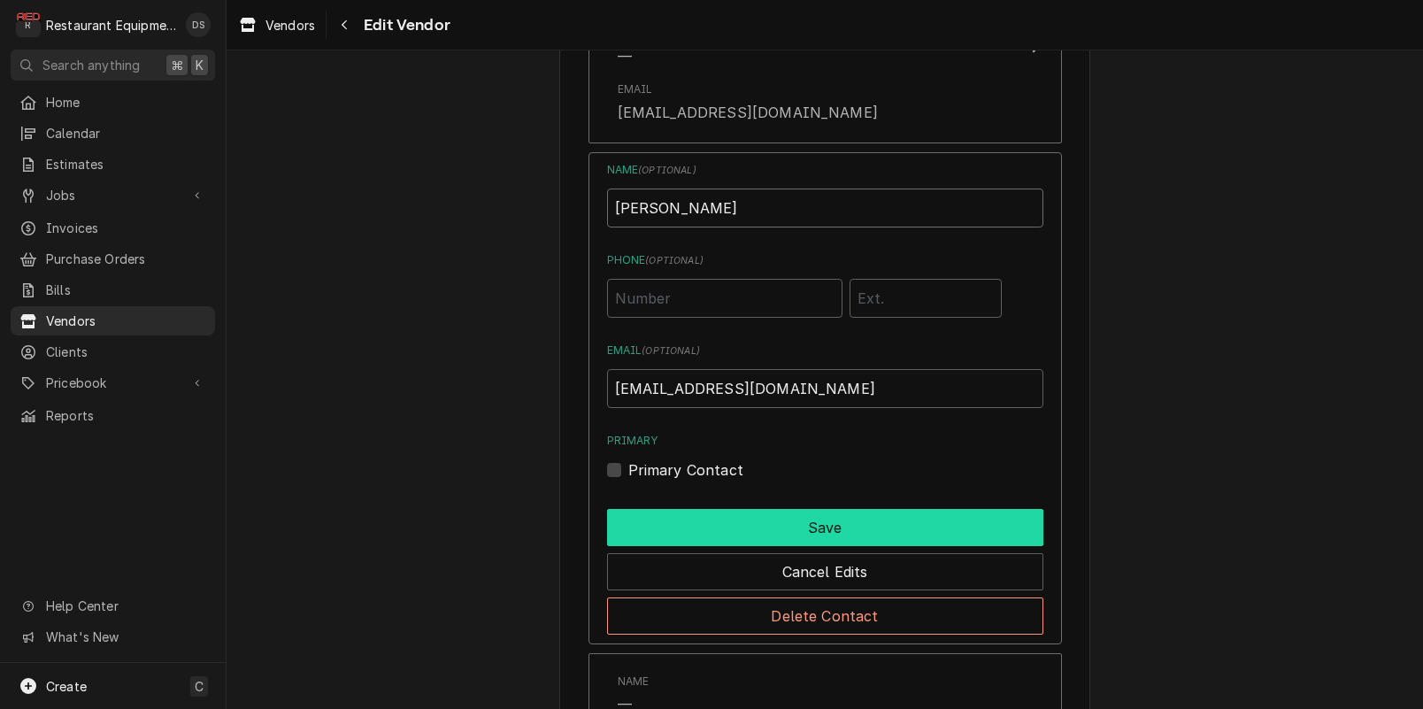
type input "[PERSON_NAME]"
click at [779, 519] on button "Save" at bounding box center [825, 527] width 436 height 37
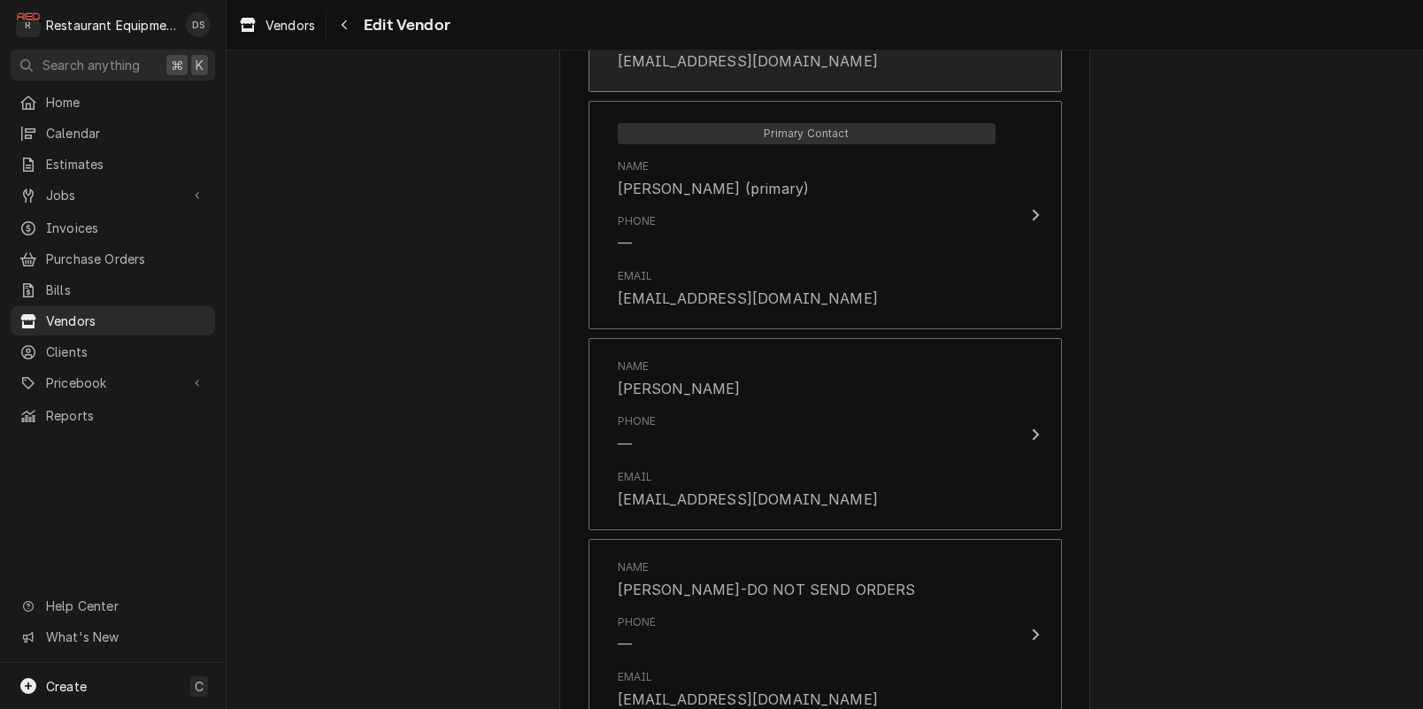
scroll to position [2438, 0]
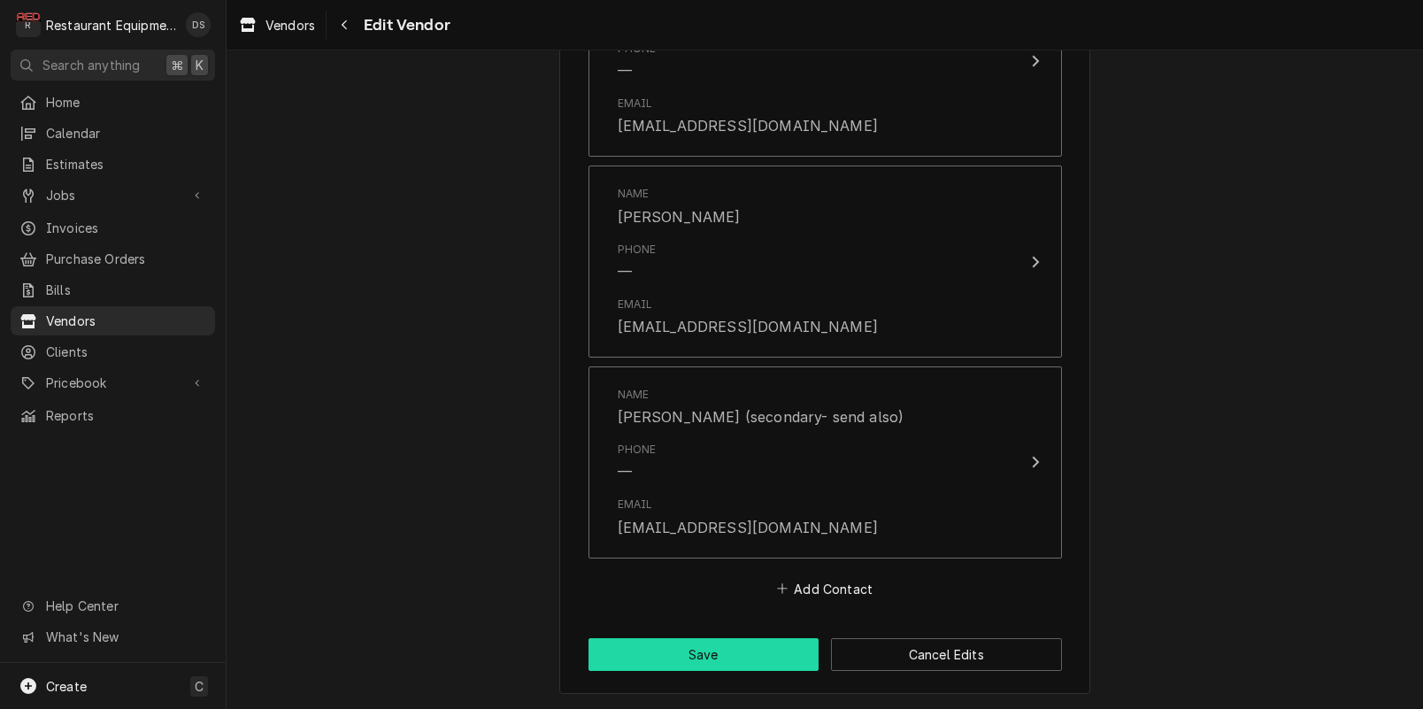
drag, startPoint x: 715, startPoint y: 641, endPoint x: 692, endPoint y: 636, distance: 23.6
click at [715, 641] on button "Save" at bounding box center [703, 654] width 231 height 33
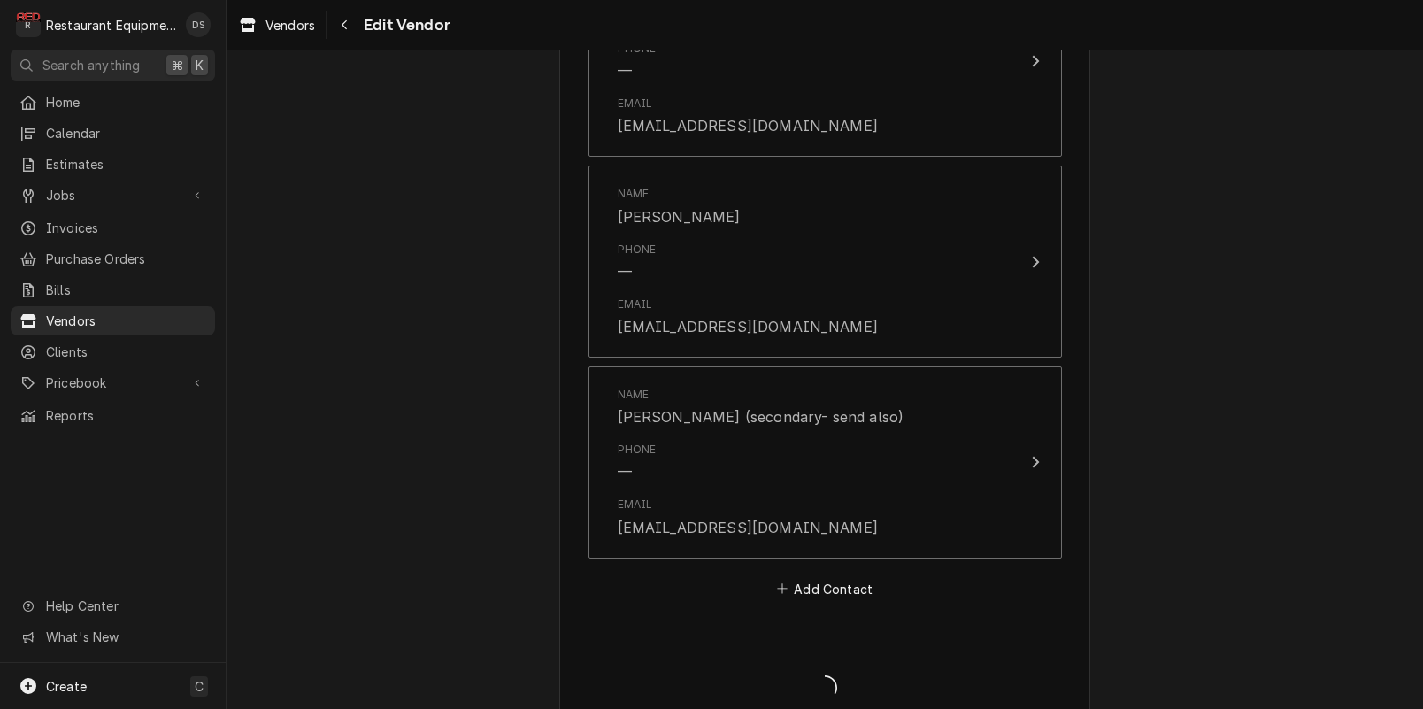
type textarea "x"
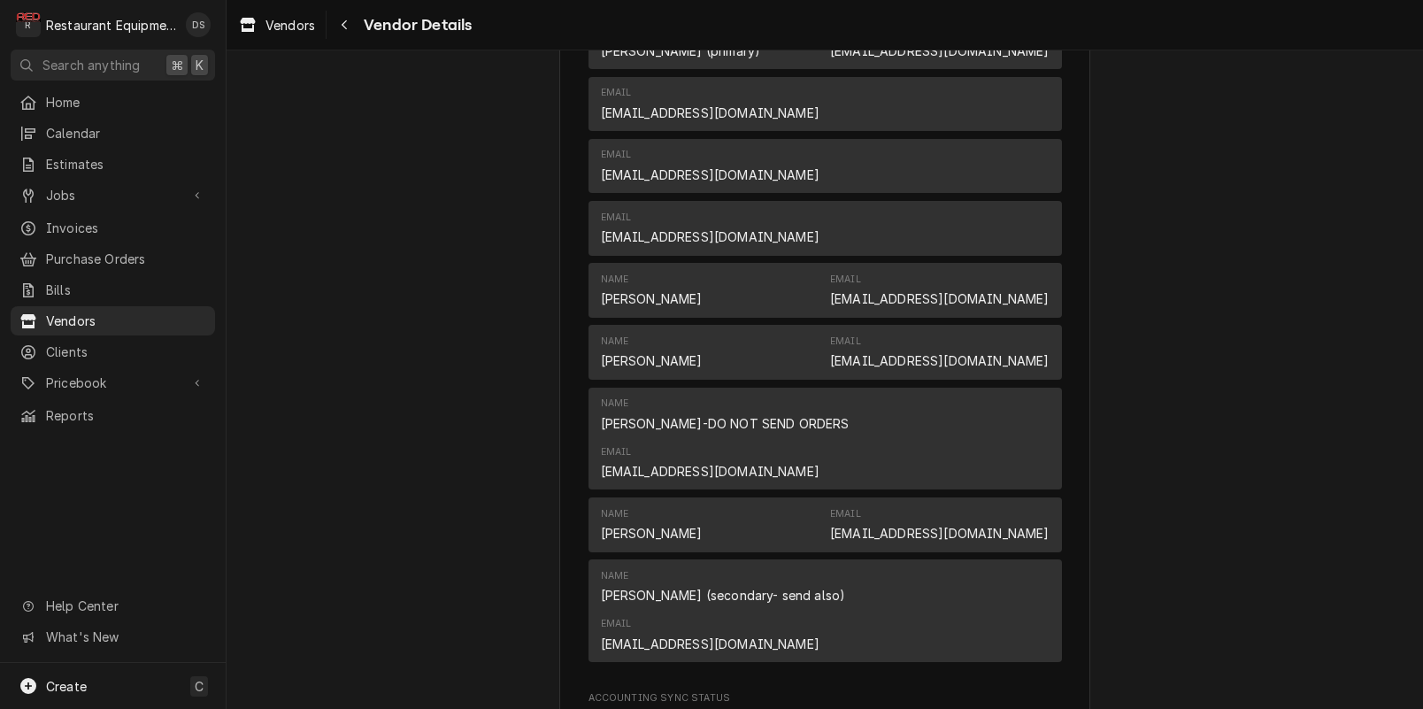
scroll to position [725, 0]
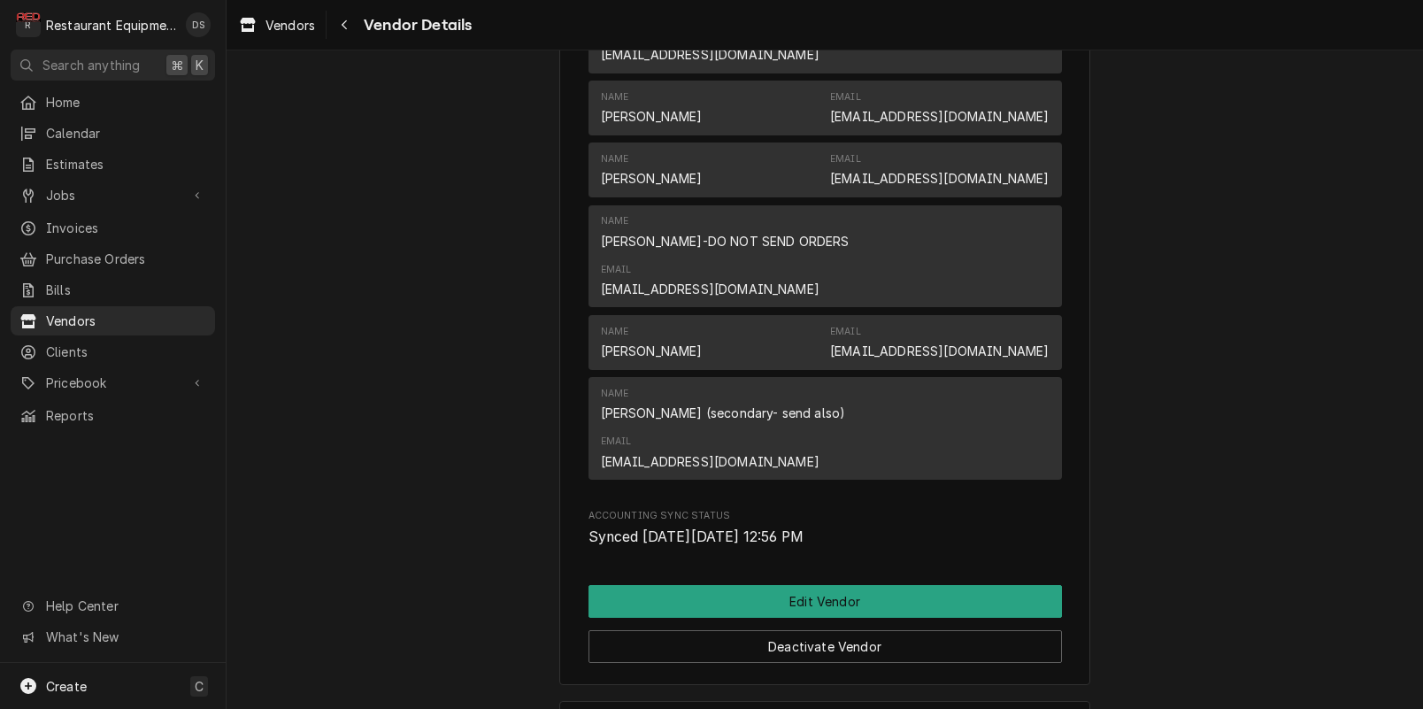
click at [486, 579] on div "Parts Town Website [DOMAIN_NAME] Billing Address [STREET_ADDRESS][PERSON_NAME] …" at bounding box center [824, 13] width 1196 height 1376
drag, startPoint x: 351, startPoint y: 263, endPoint x: 188, endPoint y: 28, distance: 285.4
click at [351, 263] on div "Parts Town Website [DOMAIN_NAME] Billing Address [STREET_ADDRESS][PERSON_NAME] …" at bounding box center [824, 13] width 1196 height 1376
